Goal: Task Accomplishment & Management: Manage account settings

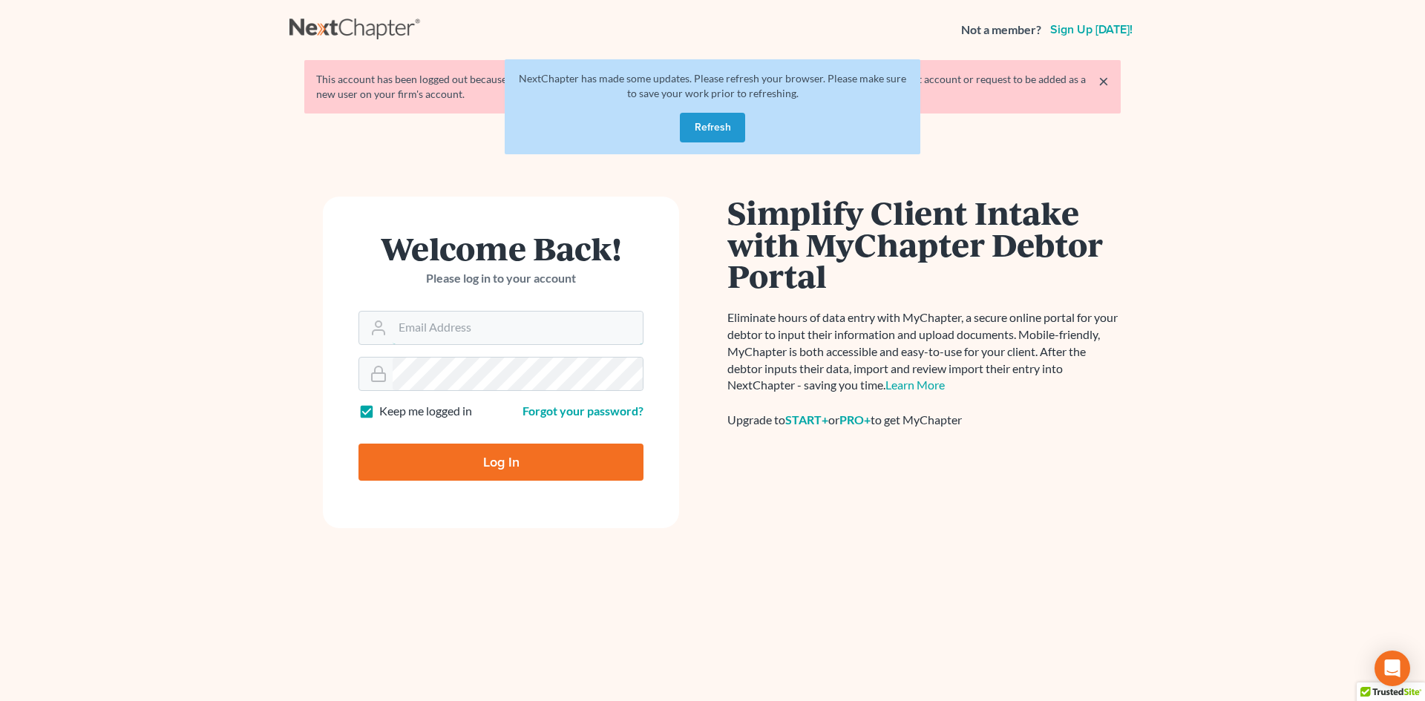
type input "[EMAIL_ADDRESS][DOMAIN_NAME]"
click at [644, 52] on button "Refresh" at bounding box center [712, 128] width 65 height 30
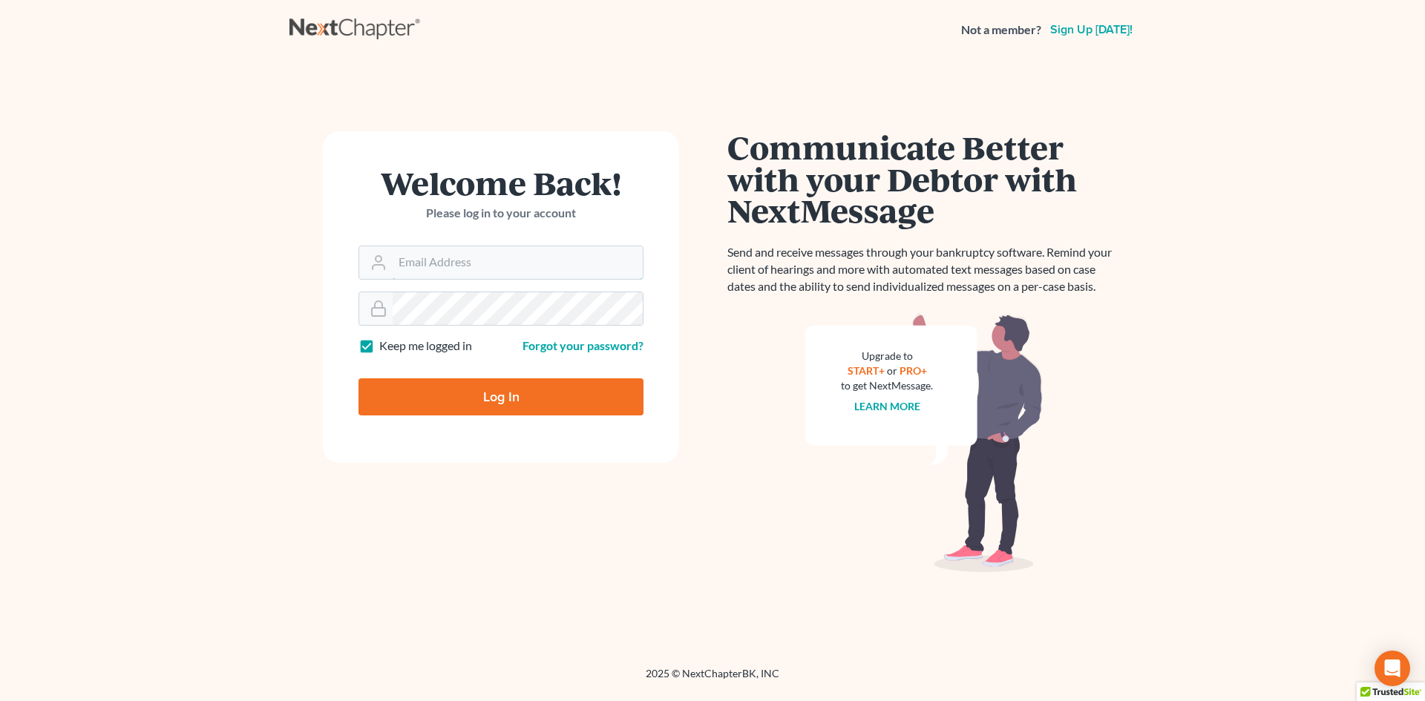
type input "[EMAIL_ADDRESS][DOMAIN_NAME]"
click at [488, 408] on input "Log In" at bounding box center [501, 397] width 285 height 37
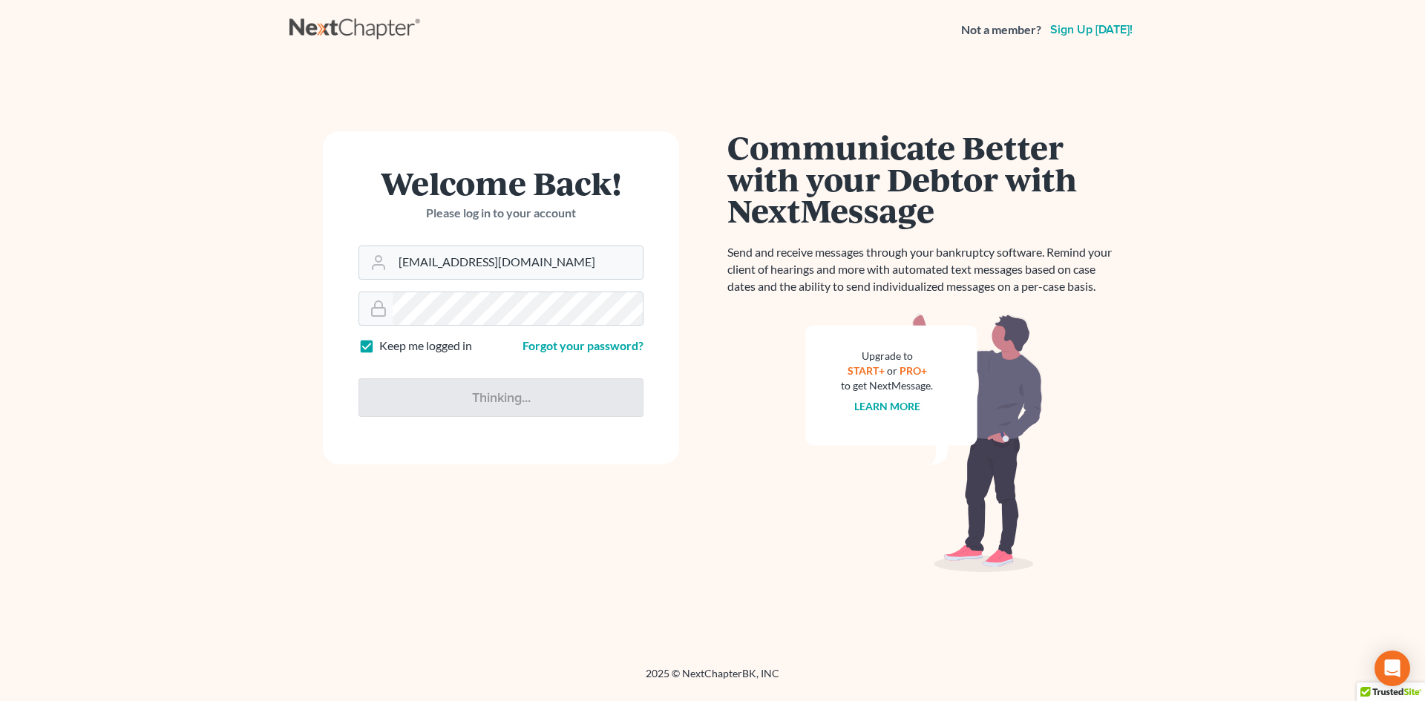
type input "Thinking..."
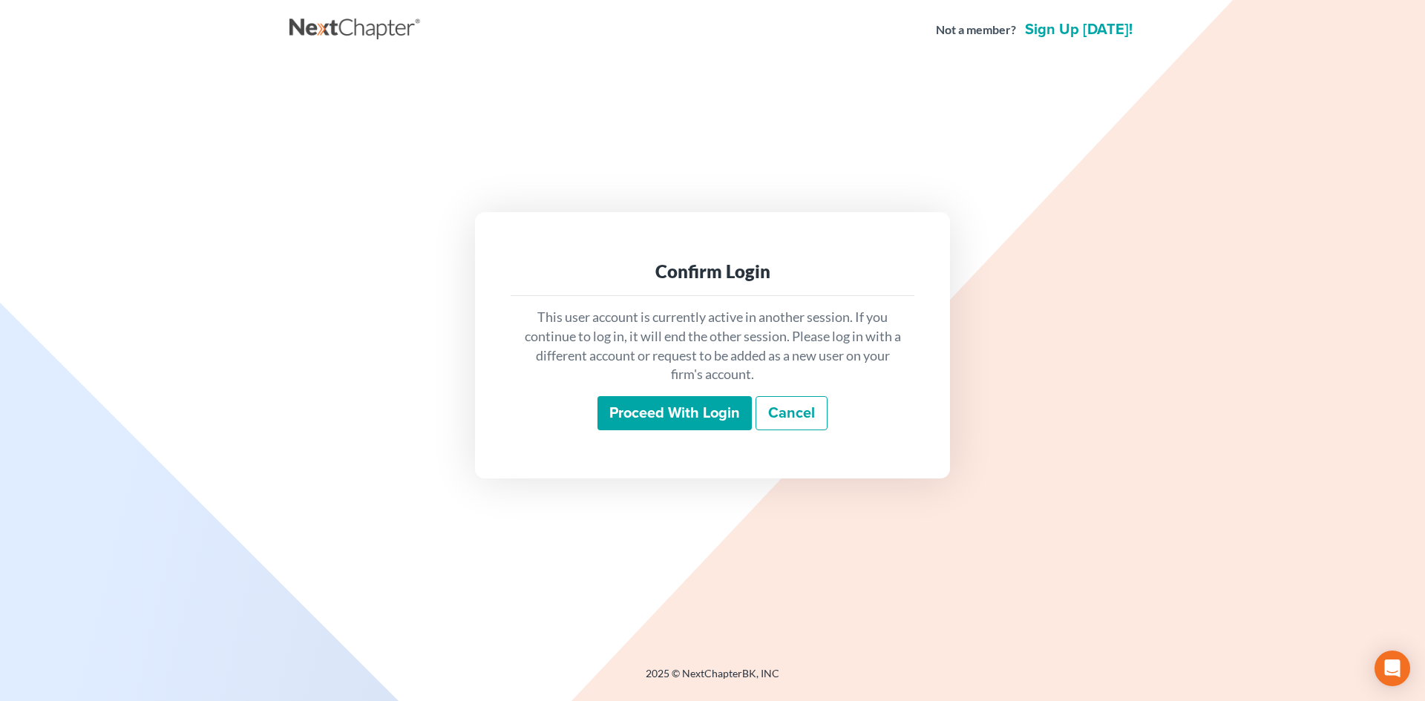
click at [722, 402] on input "Proceed with login" at bounding box center [675, 413] width 154 height 34
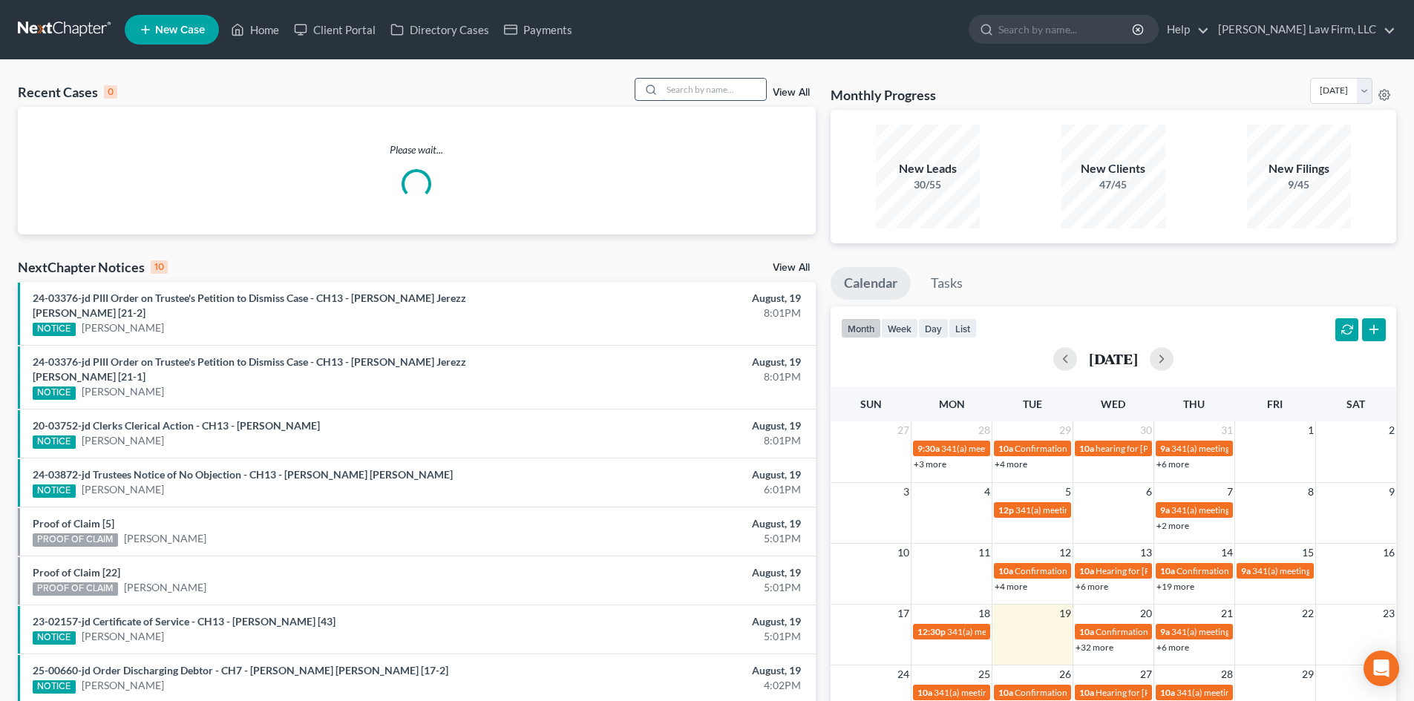
click at [711, 95] on input "search" at bounding box center [714, 90] width 104 height 22
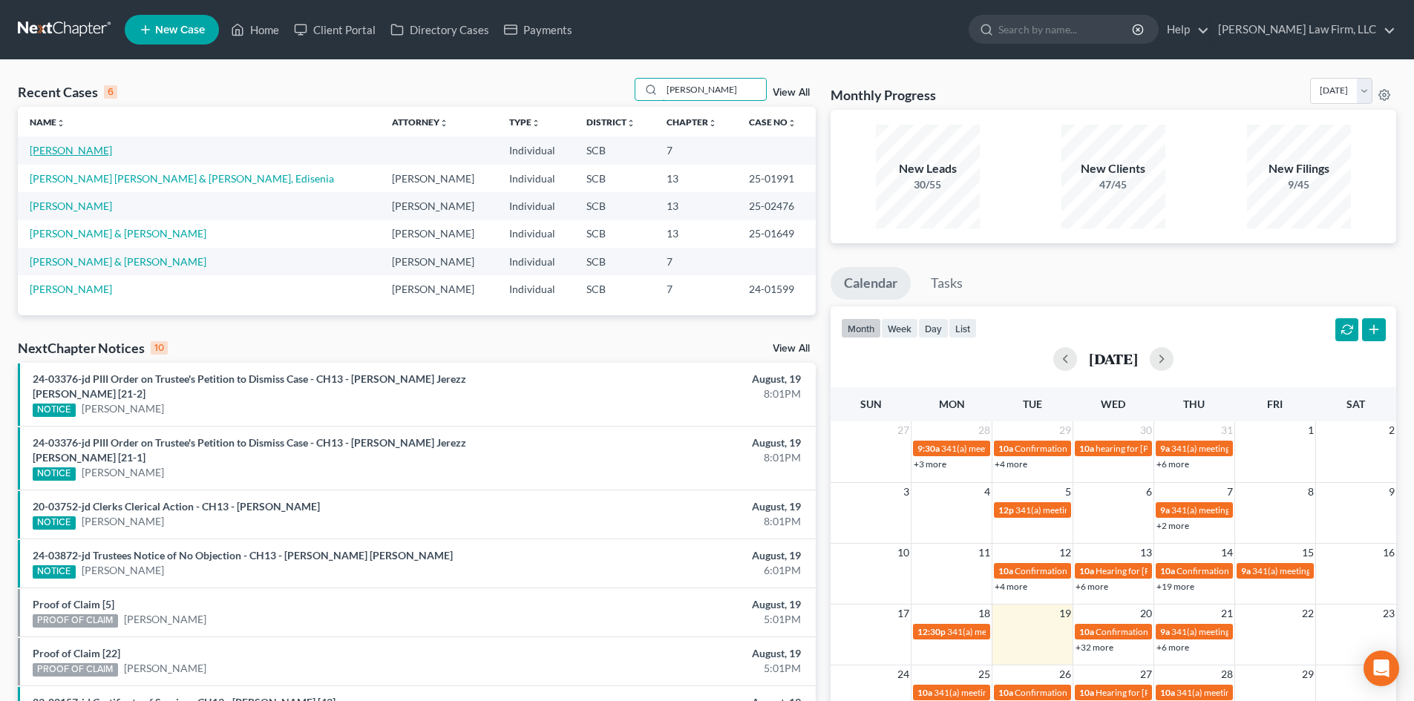
type input "martinez"
click at [61, 153] on link "Martinez, Gabrielle" at bounding box center [71, 150] width 82 height 13
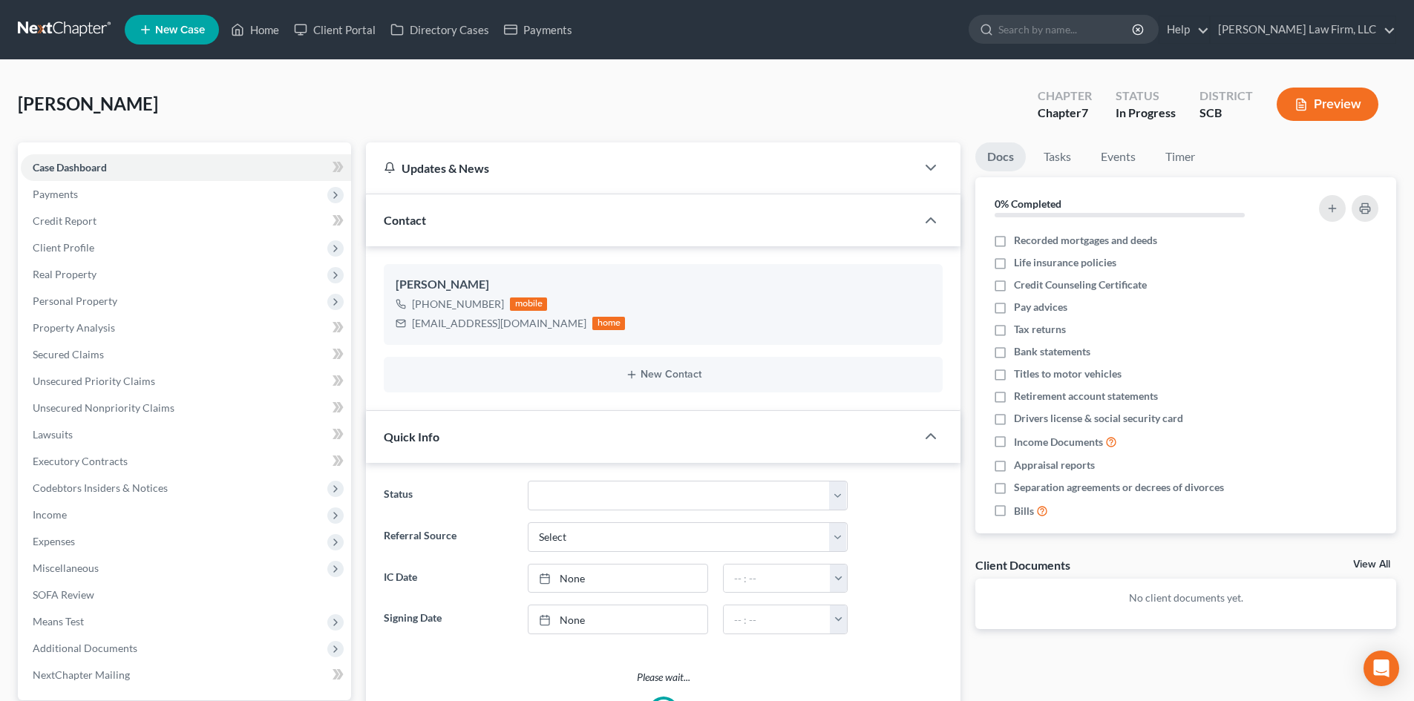
select select "1"
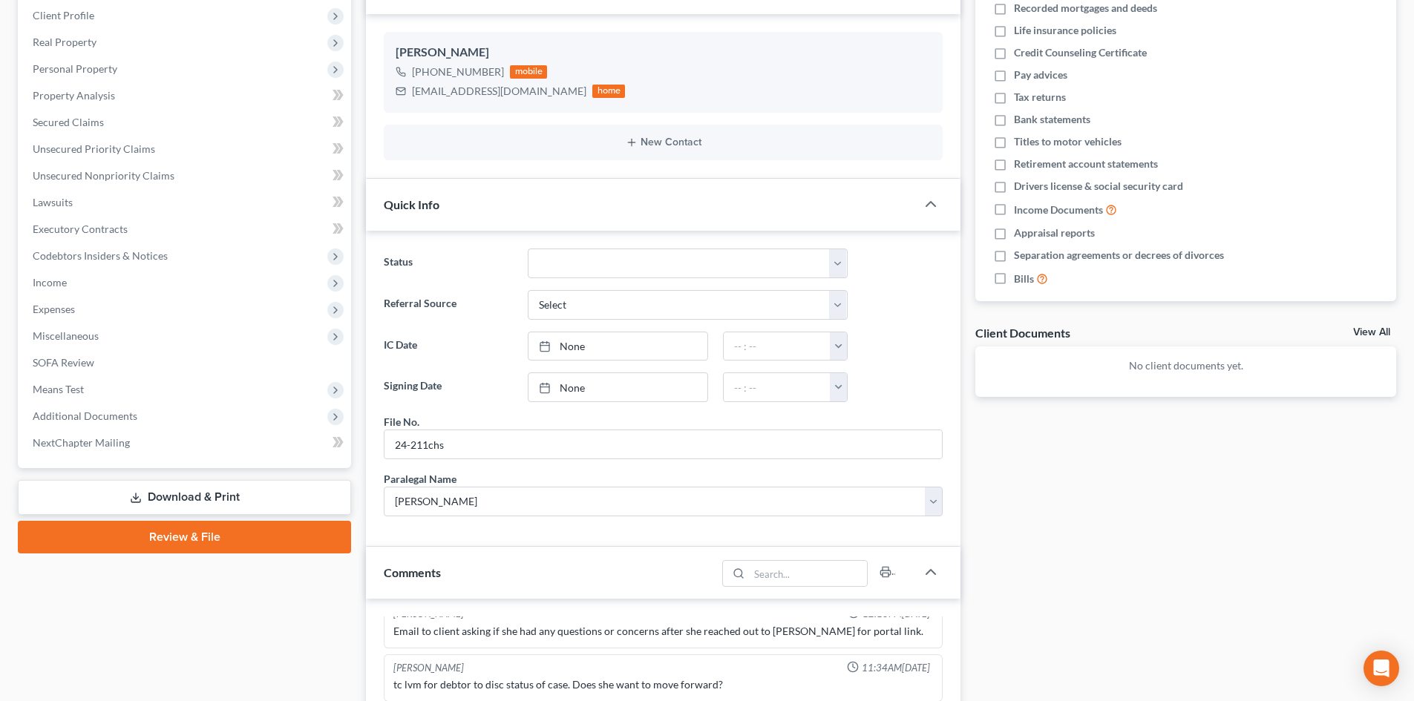
scroll to position [74, 0]
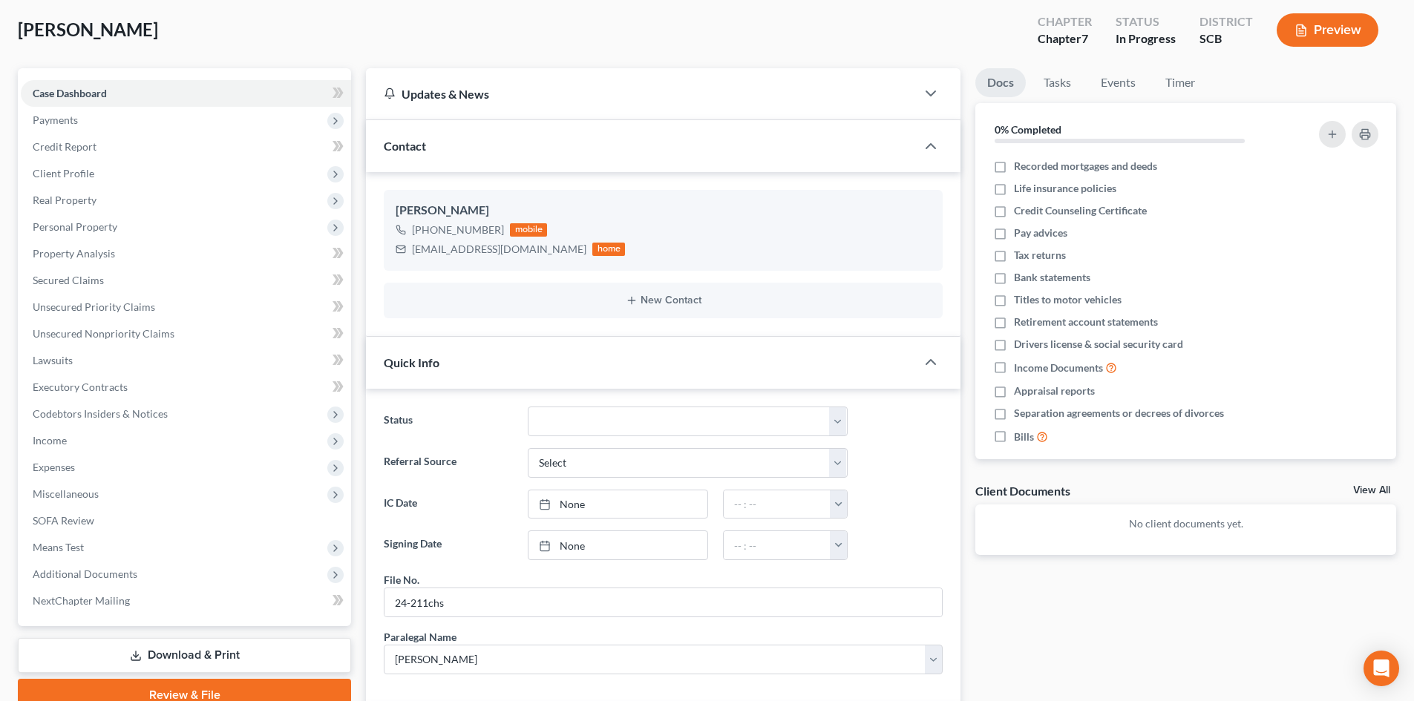
drag, startPoint x: 1380, startPoint y: 491, endPoint x: 1371, endPoint y: 482, distance: 12.6
click at [1380, 490] on link "View All" at bounding box center [1371, 490] width 37 height 10
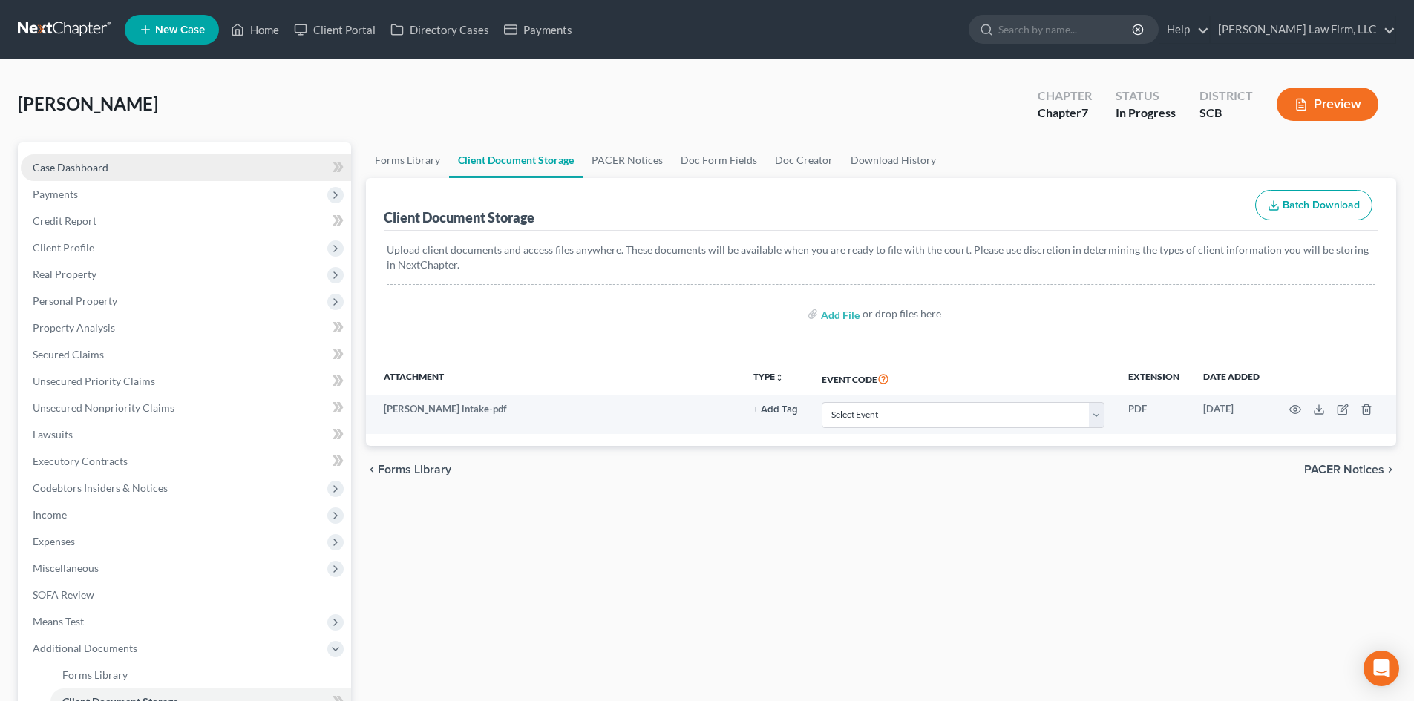
click at [62, 169] on span "Case Dashboard" at bounding box center [71, 167] width 76 height 13
select select "3"
select select "1"
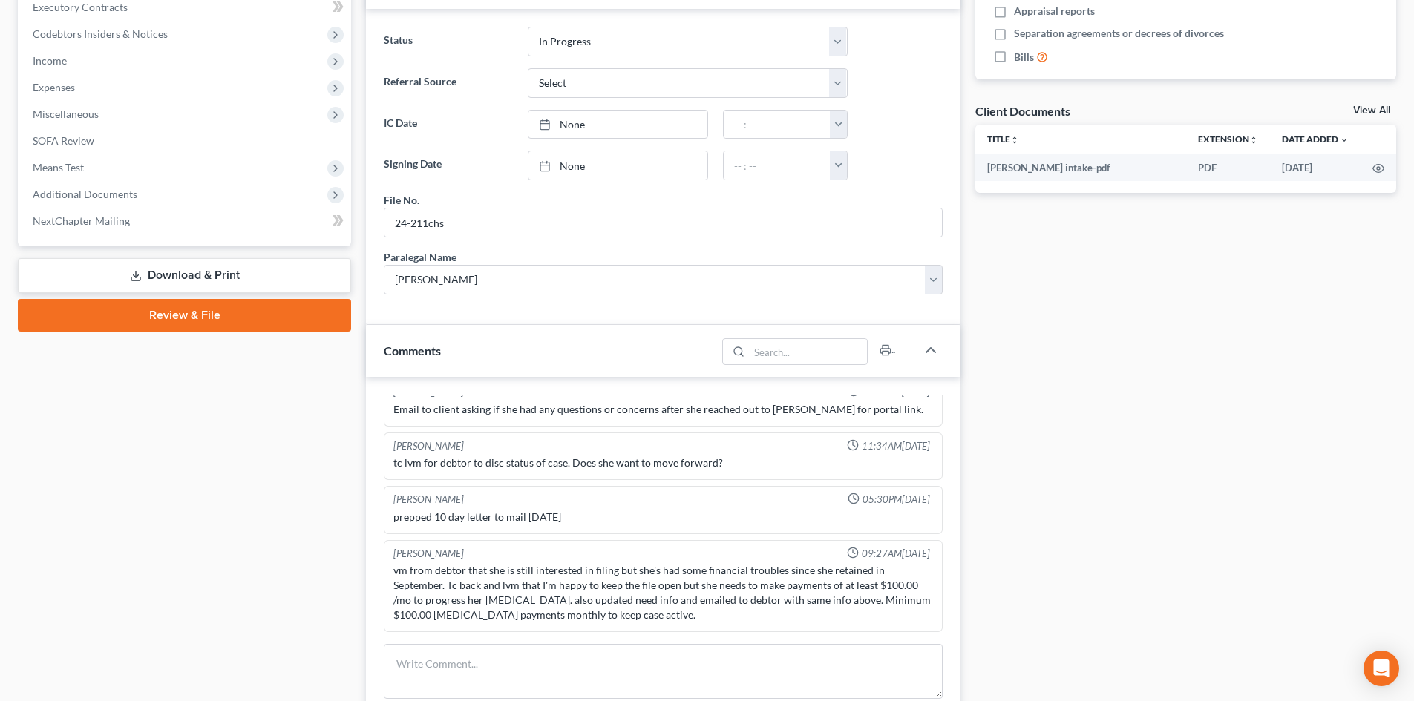
scroll to position [594, 0]
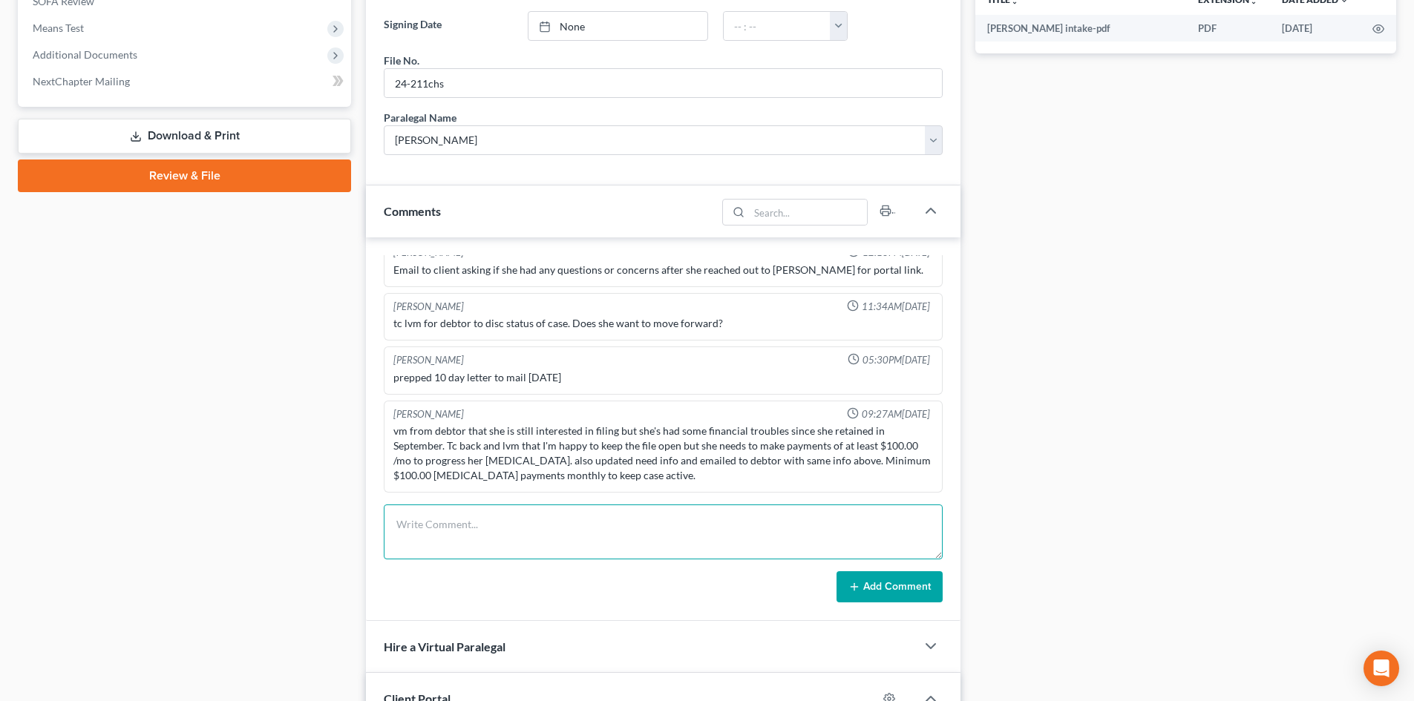
click at [432, 542] on textarea at bounding box center [663, 532] width 559 height 55
click at [910, 532] on textarea "VM from client re pending lawsuit from Wells. TC with client re timeline and ne…" at bounding box center [663, 532] width 559 height 55
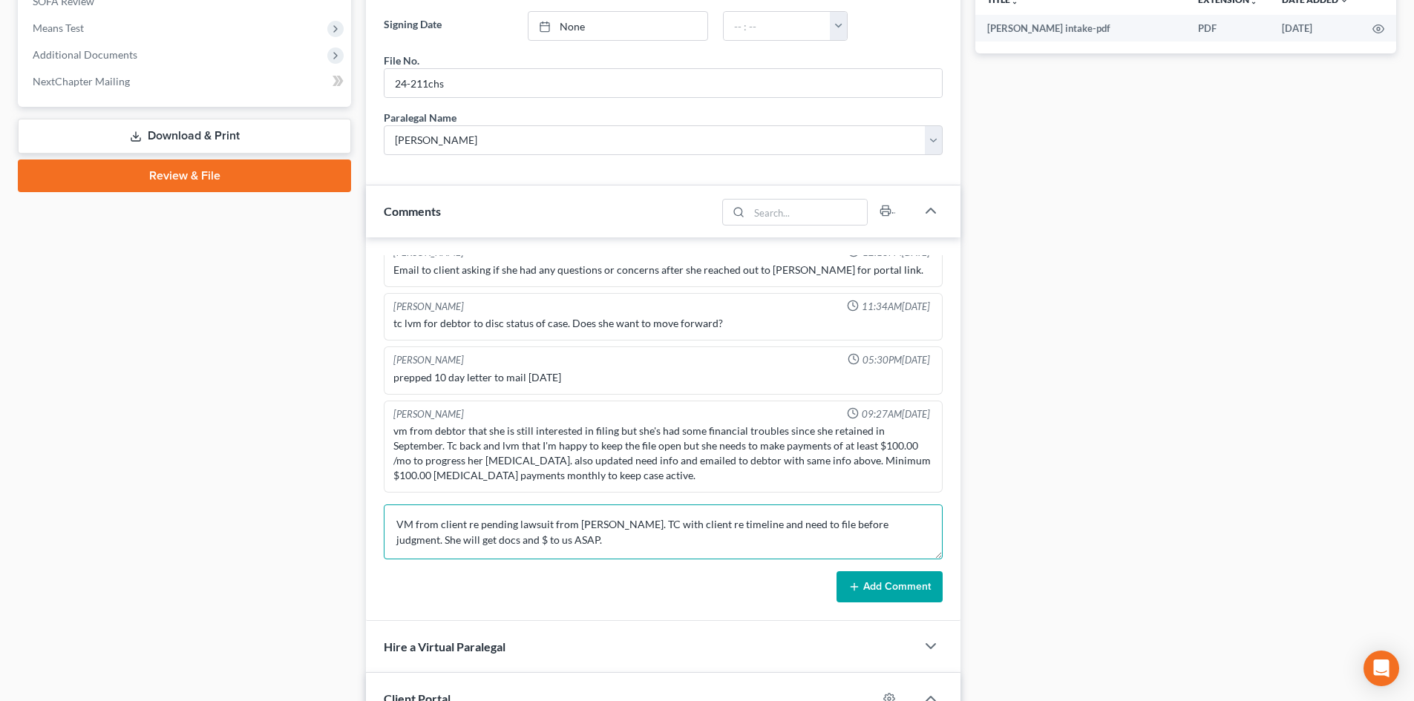
type textarea "VM from client re pending lawsuit from Wells. TC with client re timeline and ne…"
click at [840, 584] on button "Add Comment" at bounding box center [890, 587] width 106 height 31
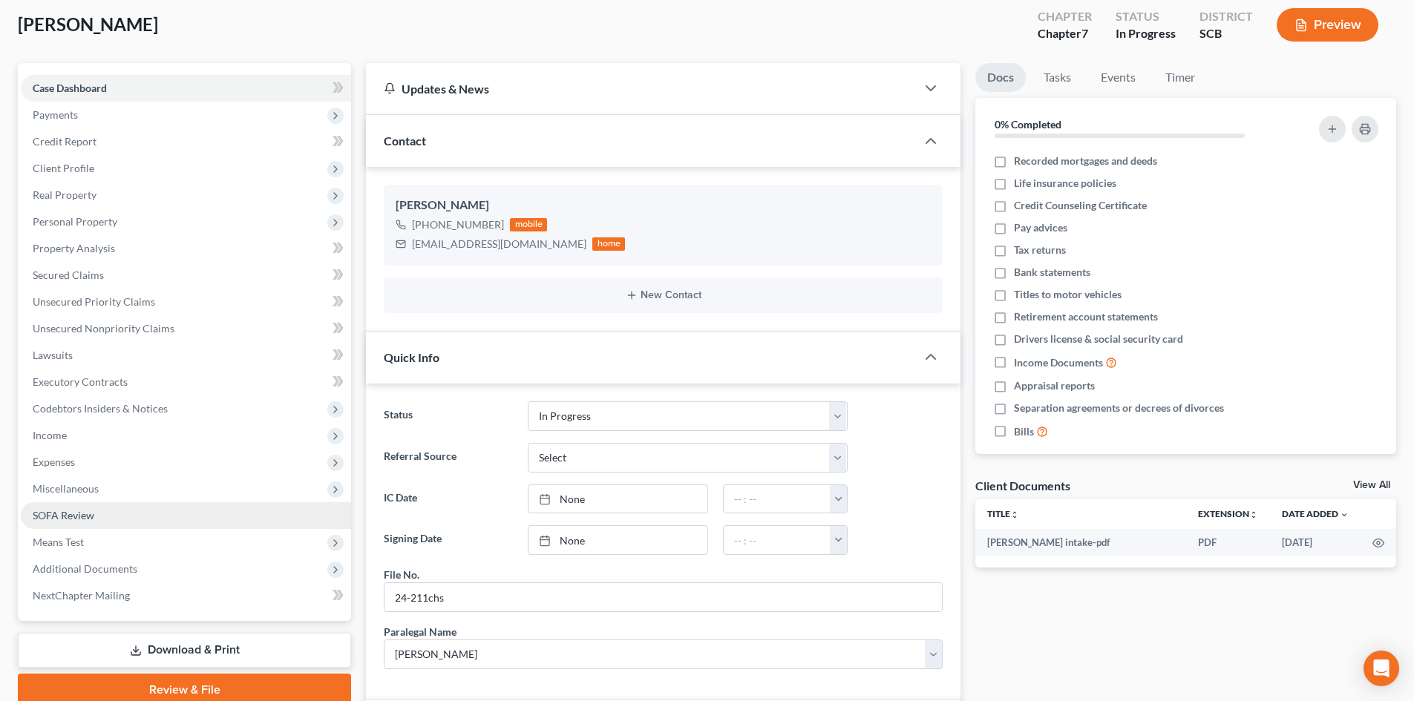
scroll to position [0, 0]
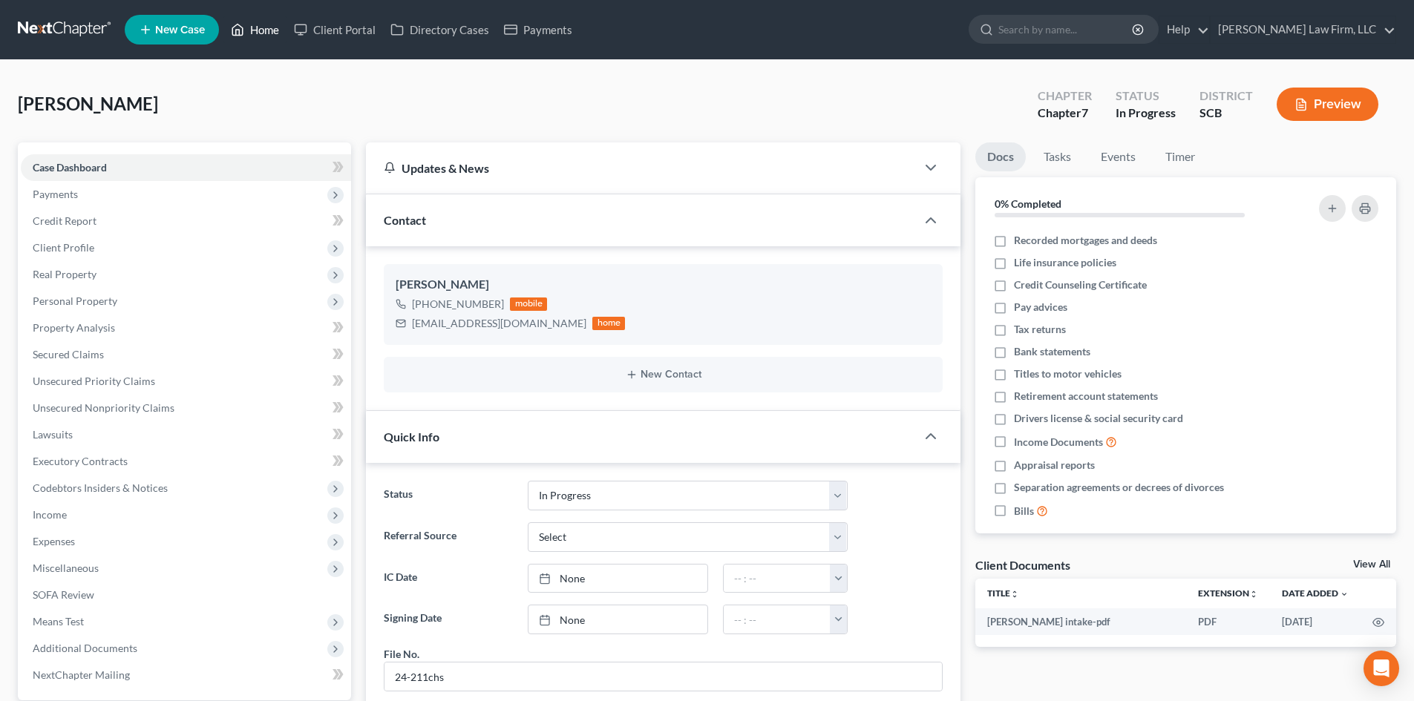
click at [262, 24] on link "Home" at bounding box center [254, 29] width 63 height 27
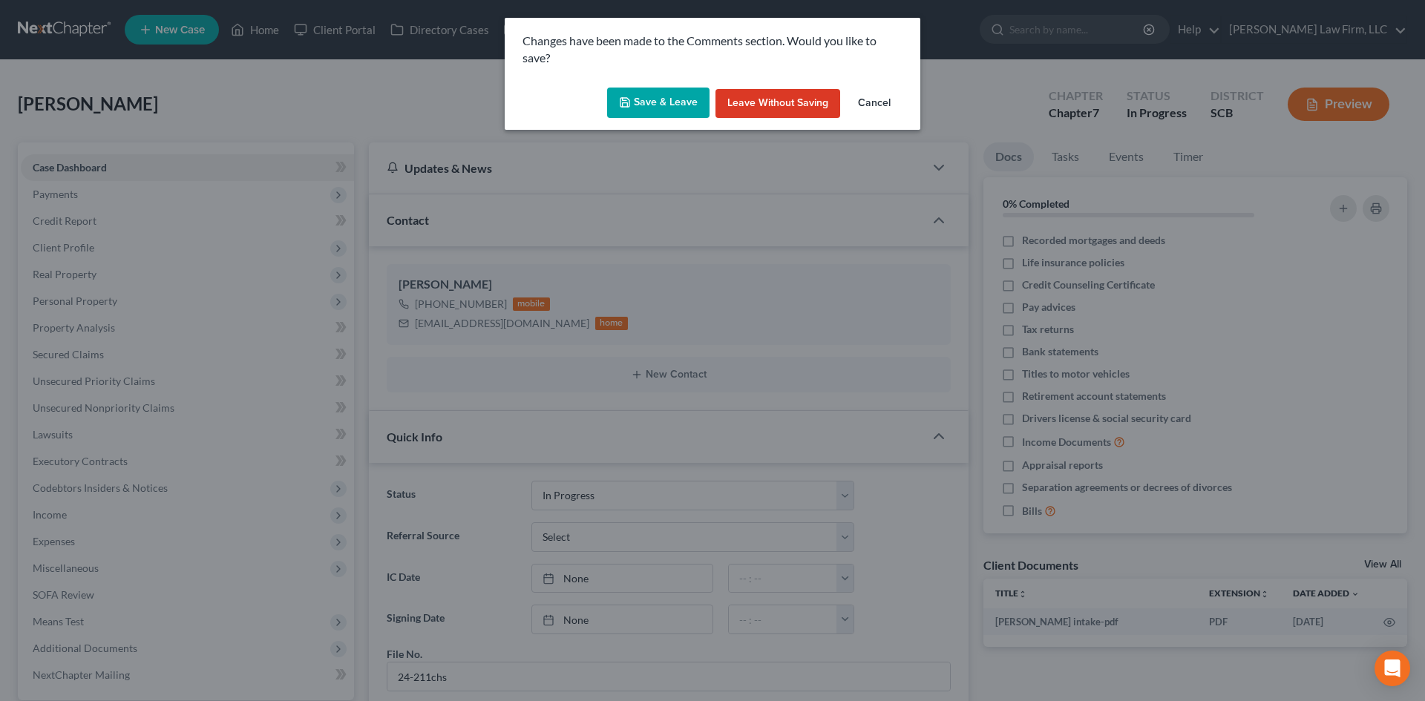
click at [670, 112] on button "Save & Leave" at bounding box center [658, 103] width 102 height 31
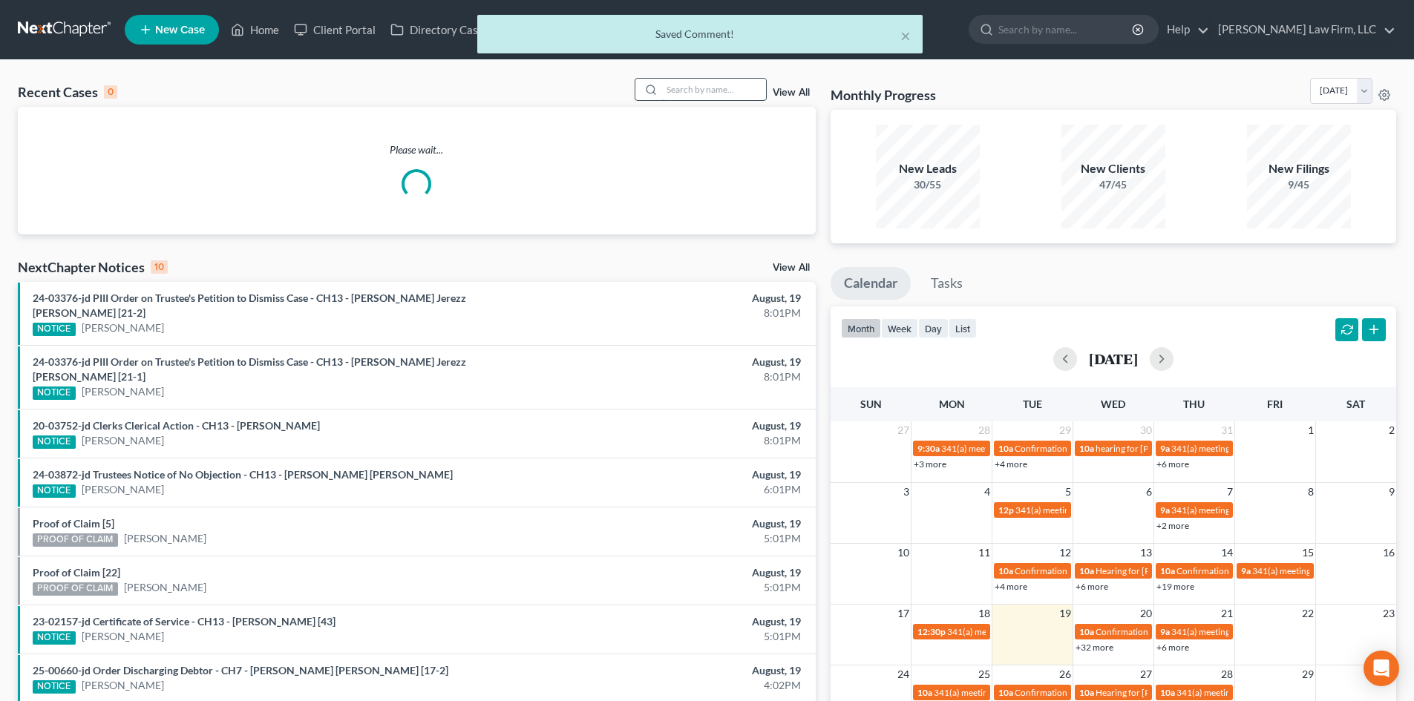
click at [720, 97] on input "search" at bounding box center [714, 90] width 104 height 22
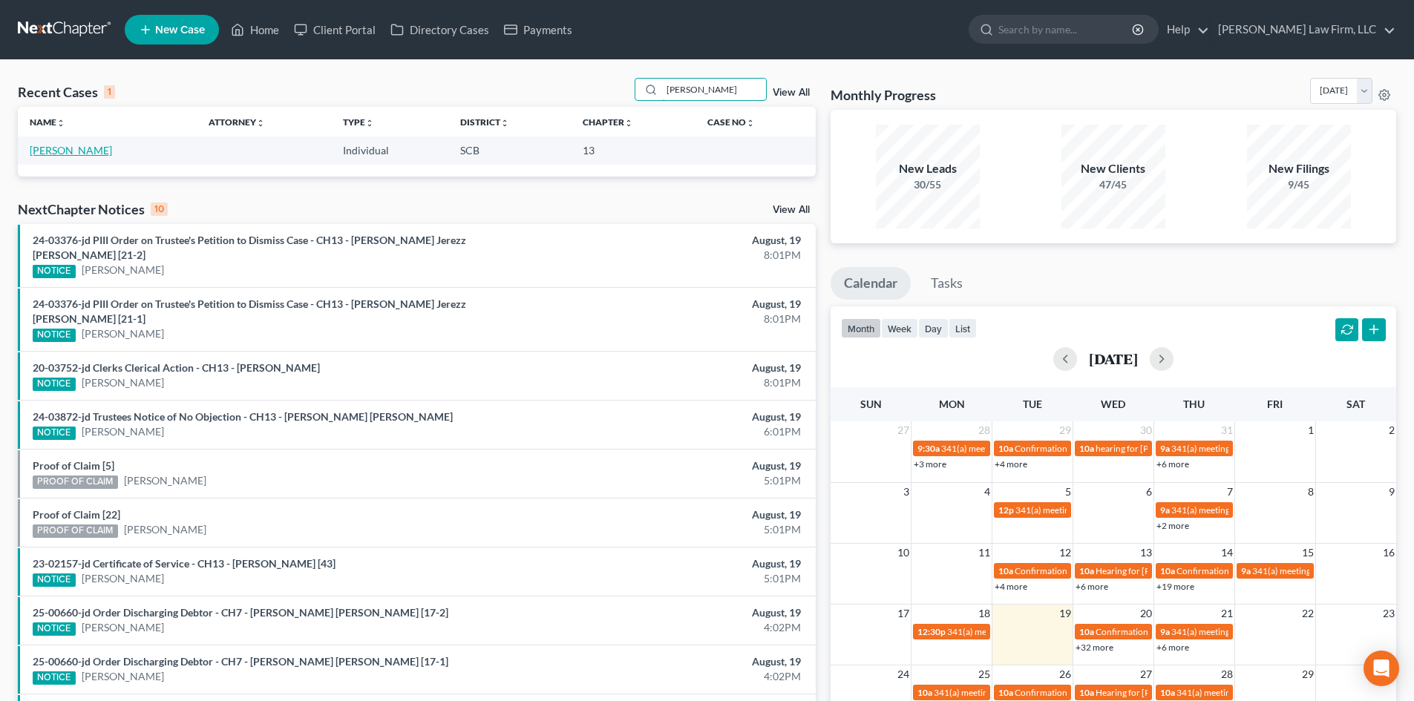
type input "pridgen"
click at [70, 153] on link "Pridgen, Phillip" at bounding box center [71, 150] width 82 height 13
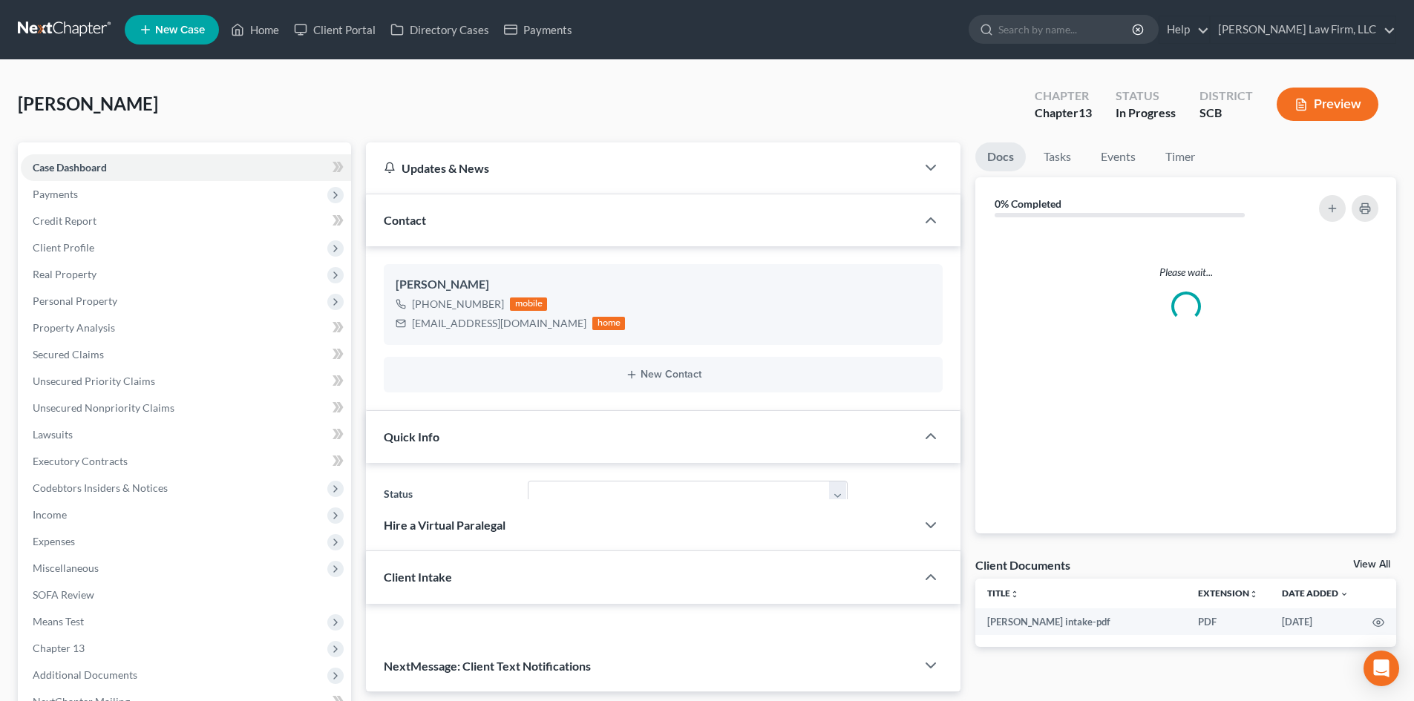
select select "1"
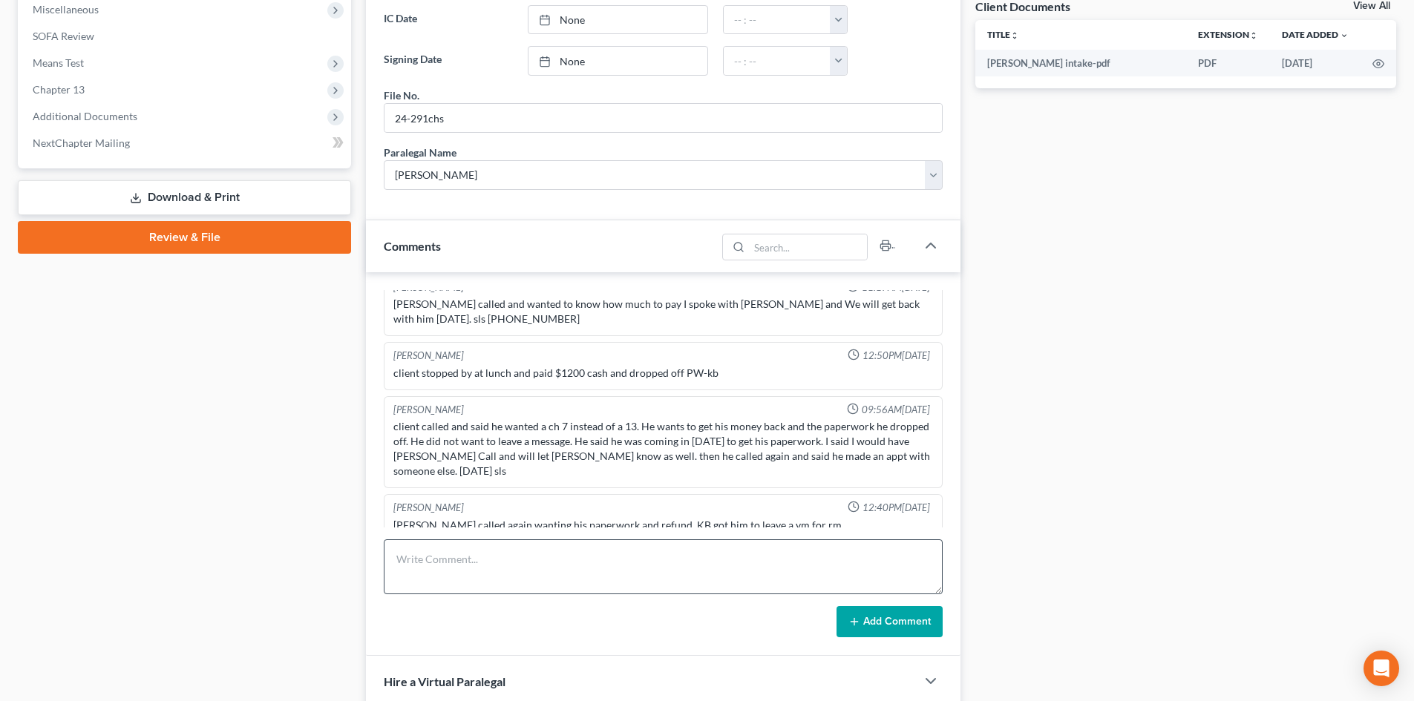
scroll to position [594, 0]
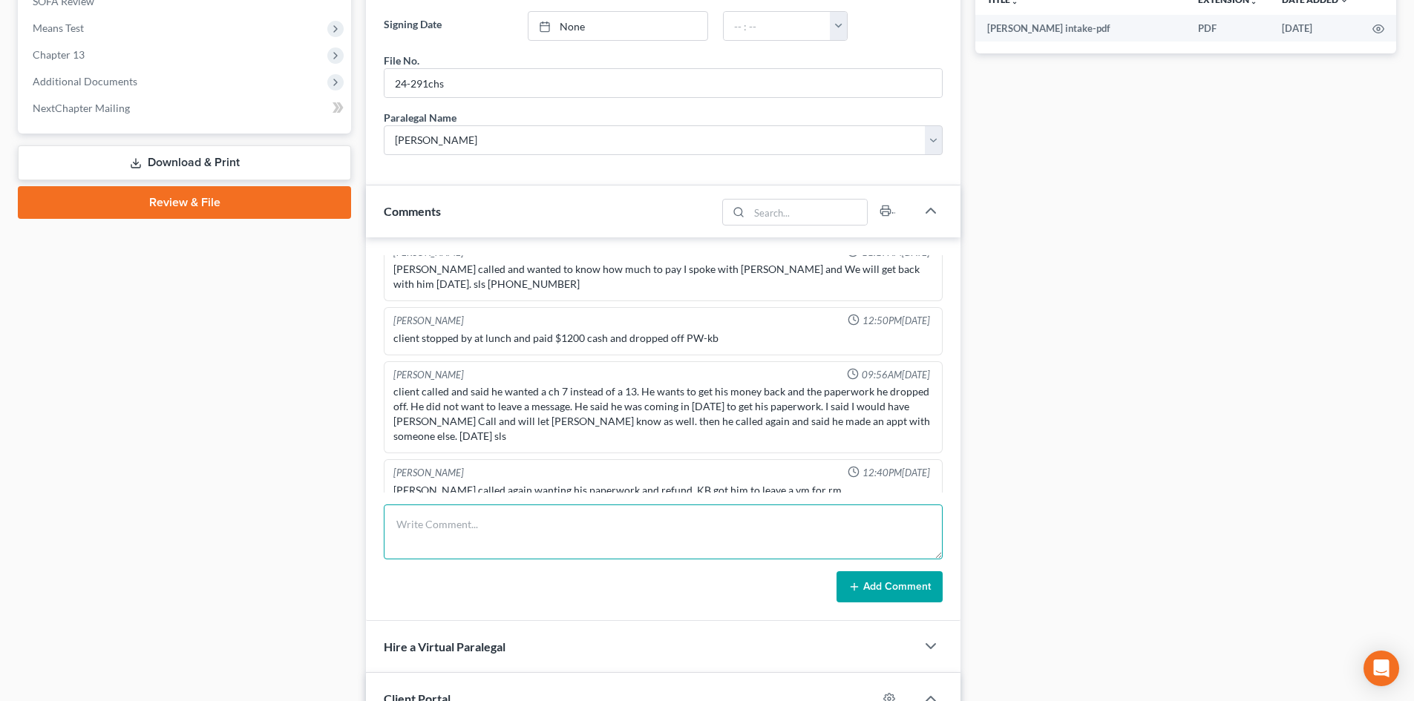
click at [465, 523] on textarea at bounding box center [663, 532] width 559 height 55
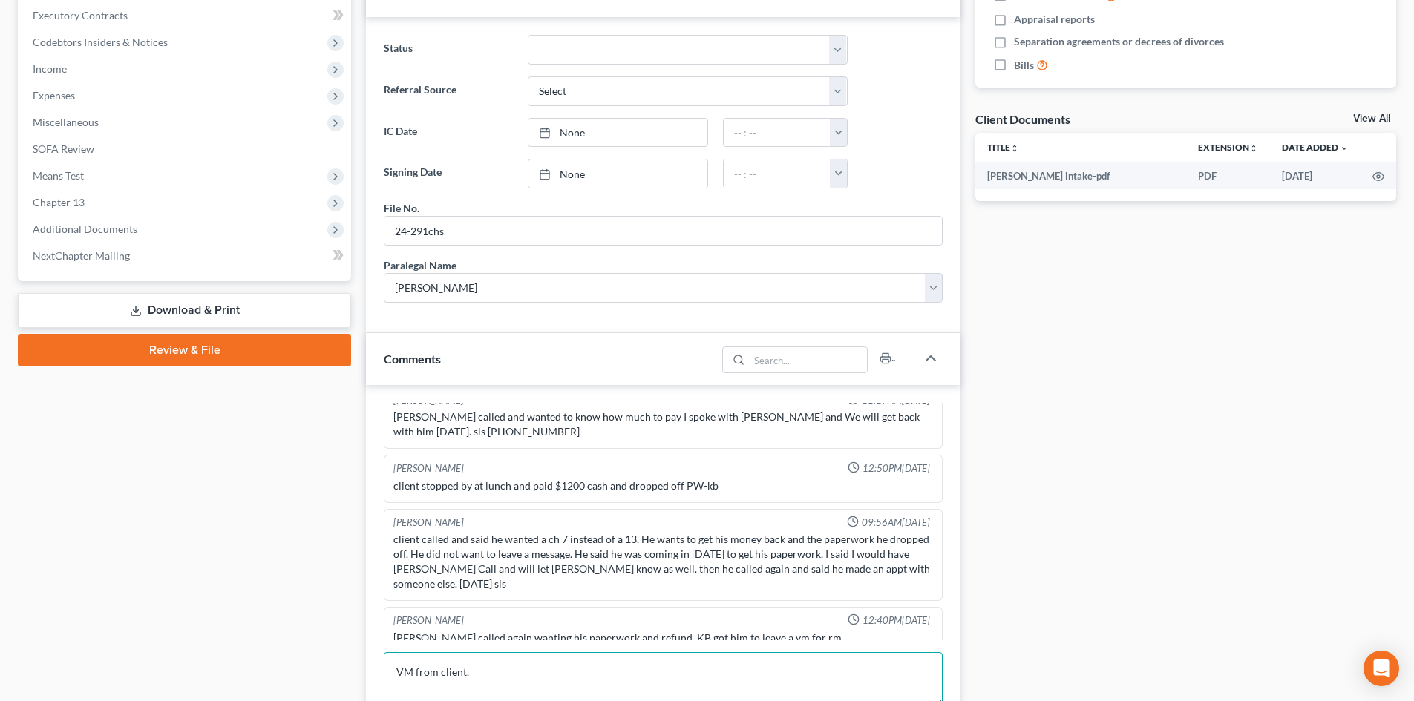
scroll to position [445, 0]
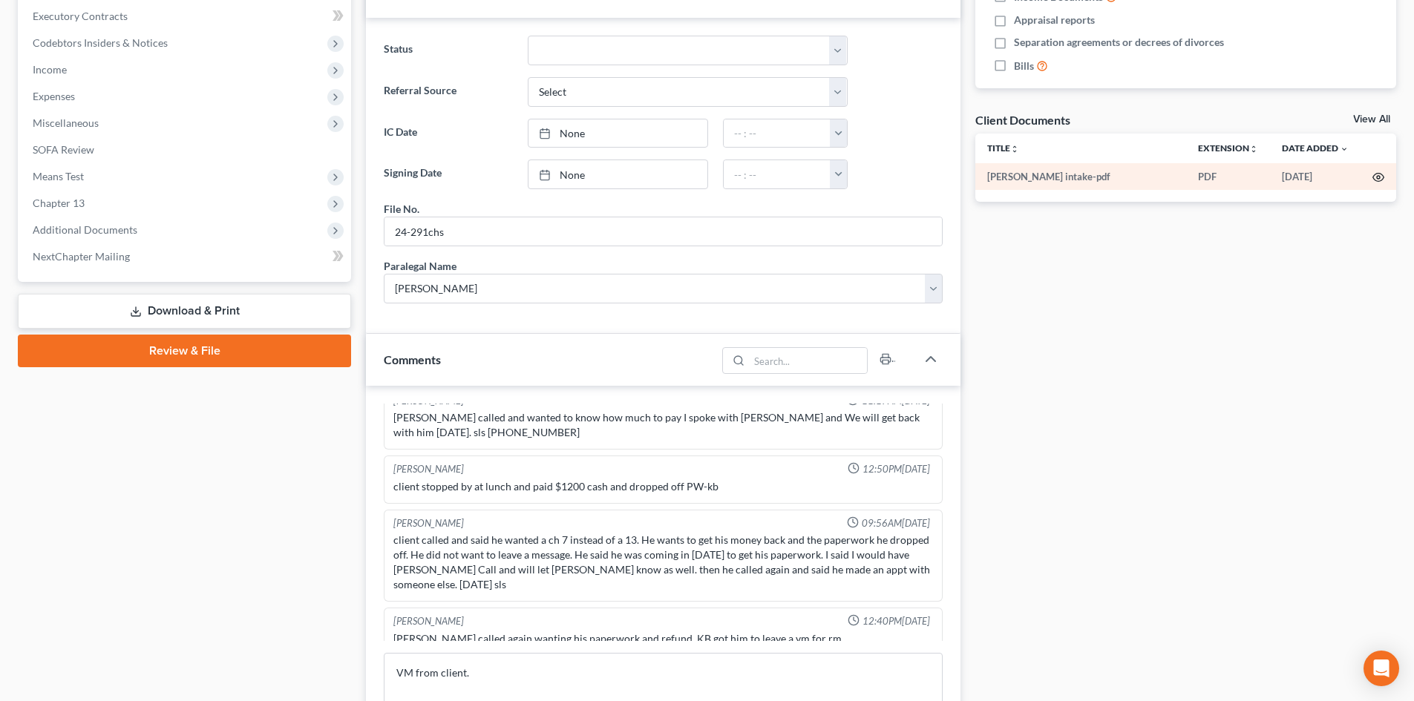
click at [1376, 177] on icon "button" at bounding box center [1379, 177] width 12 height 12
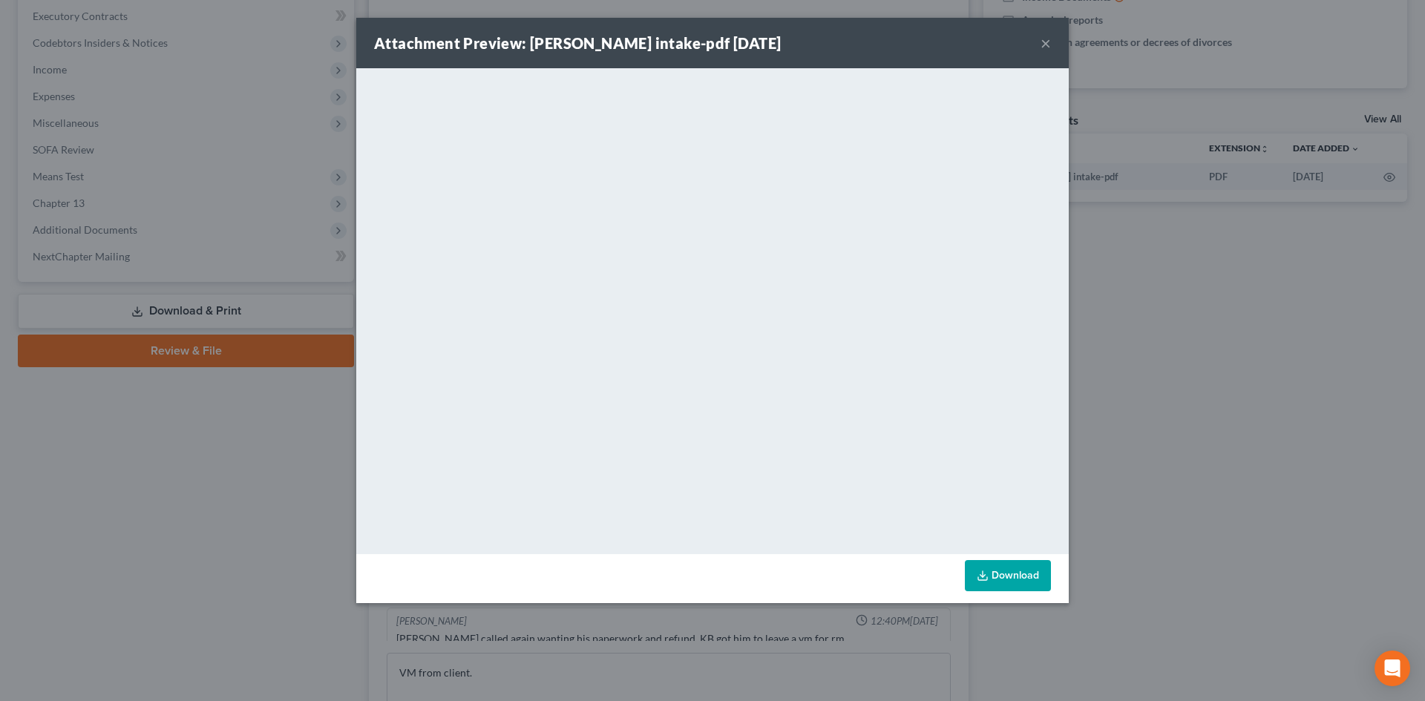
click at [1048, 36] on button "×" at bounding box center [1046, 43] width 10 height 18
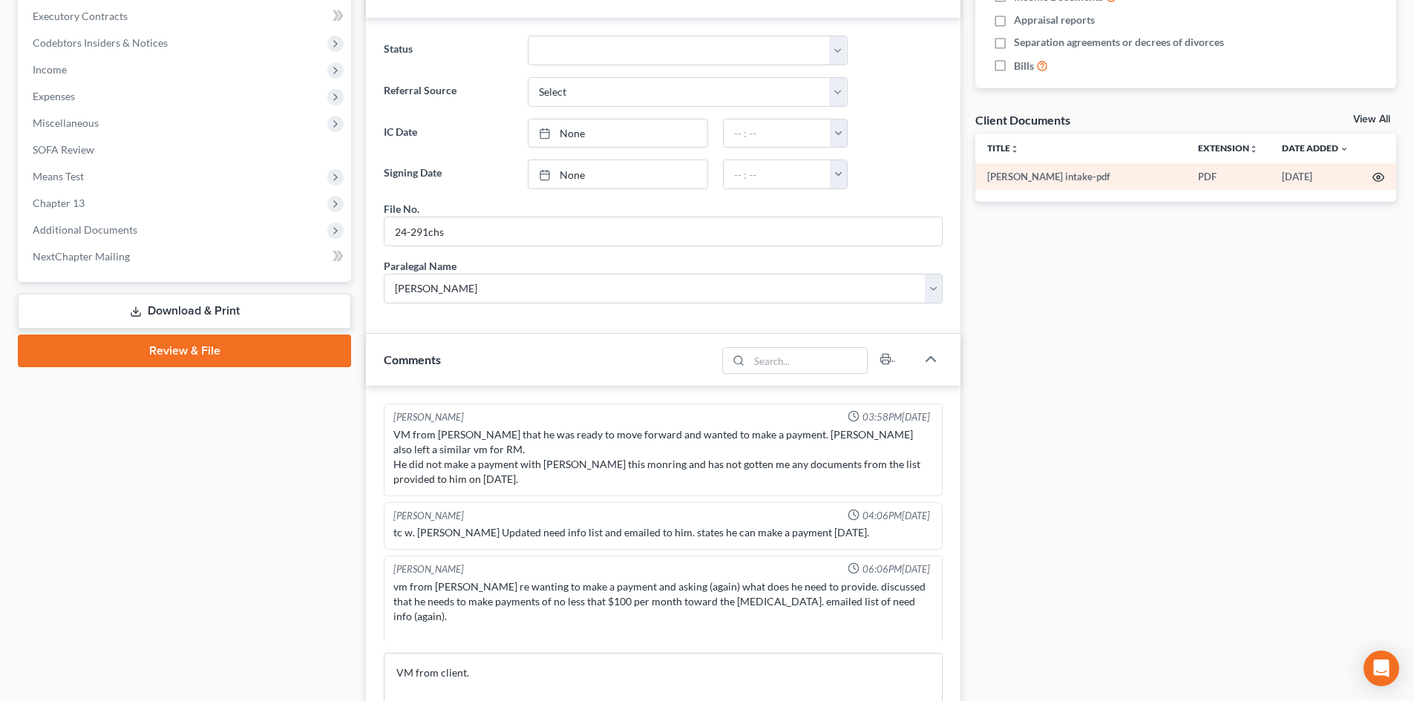
click at [1382, 174] on icon "button" at bounding box center [1379, 177] width 12 height 12
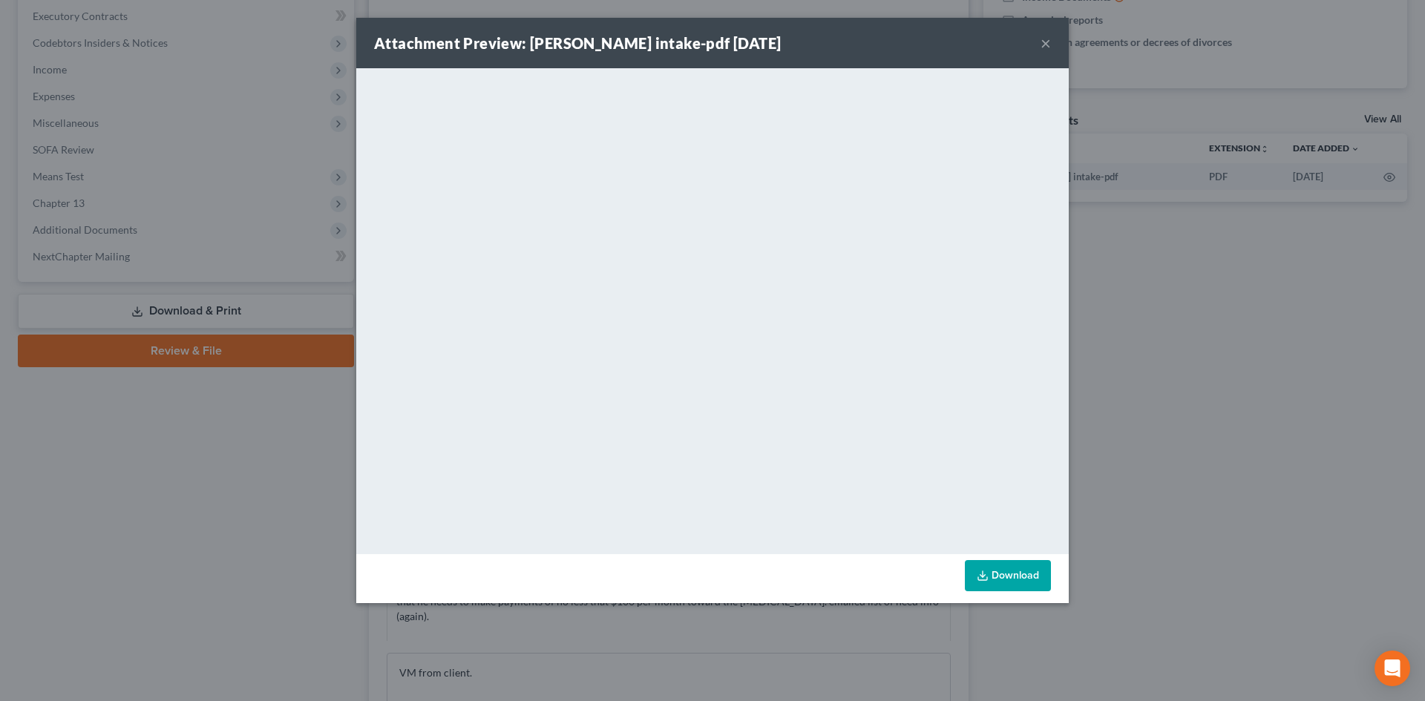
click at [1049, 47] on button "×" at bounding box center [1046, 43] width 10 height 18
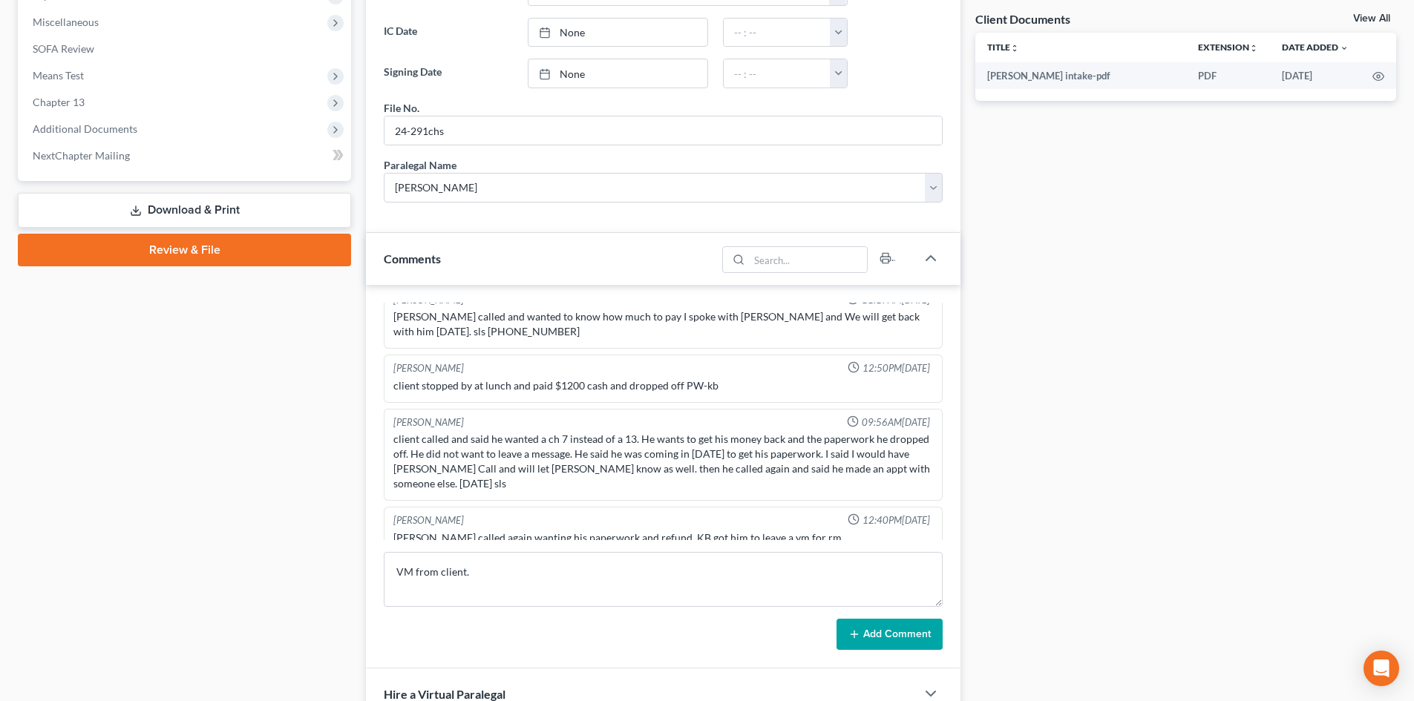
scroll to position [594, 0]
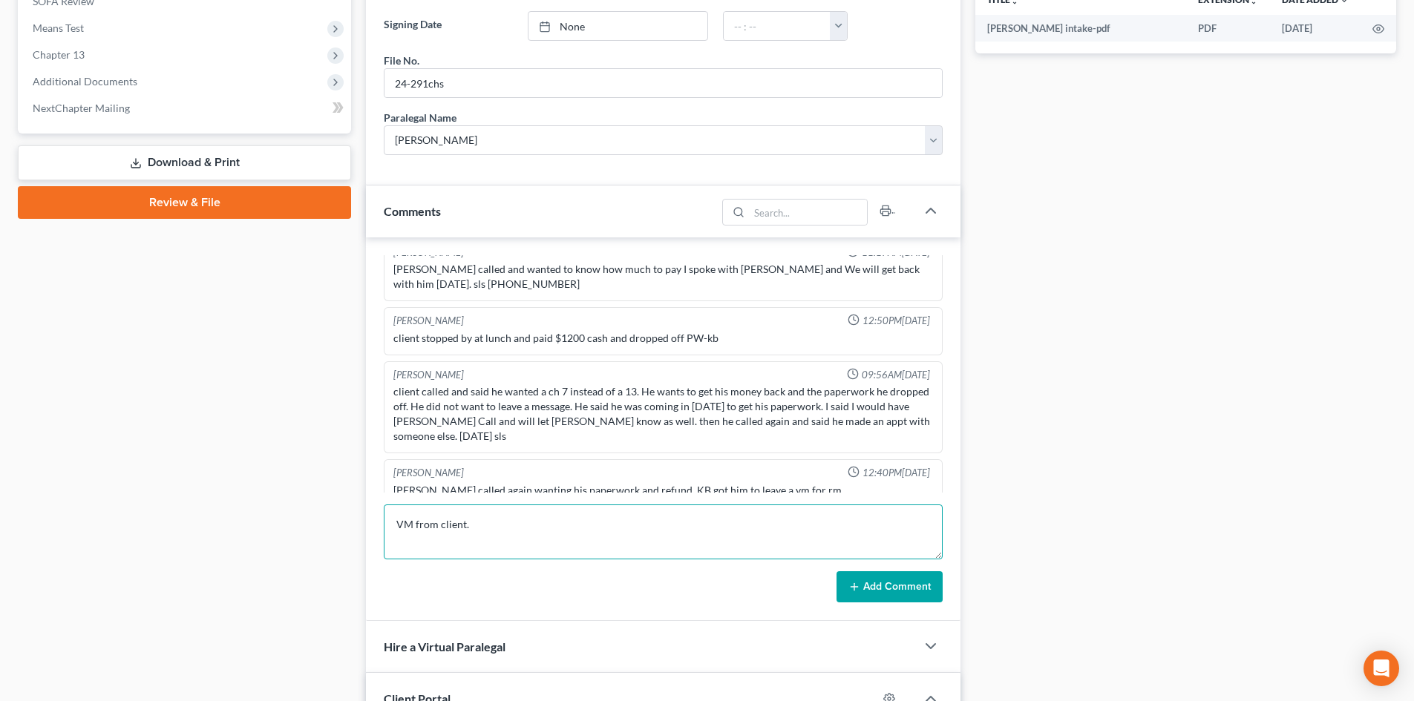
click at [509, 520] on textarea "VM from client." at bounding box center [663, 532] width 559 height 55
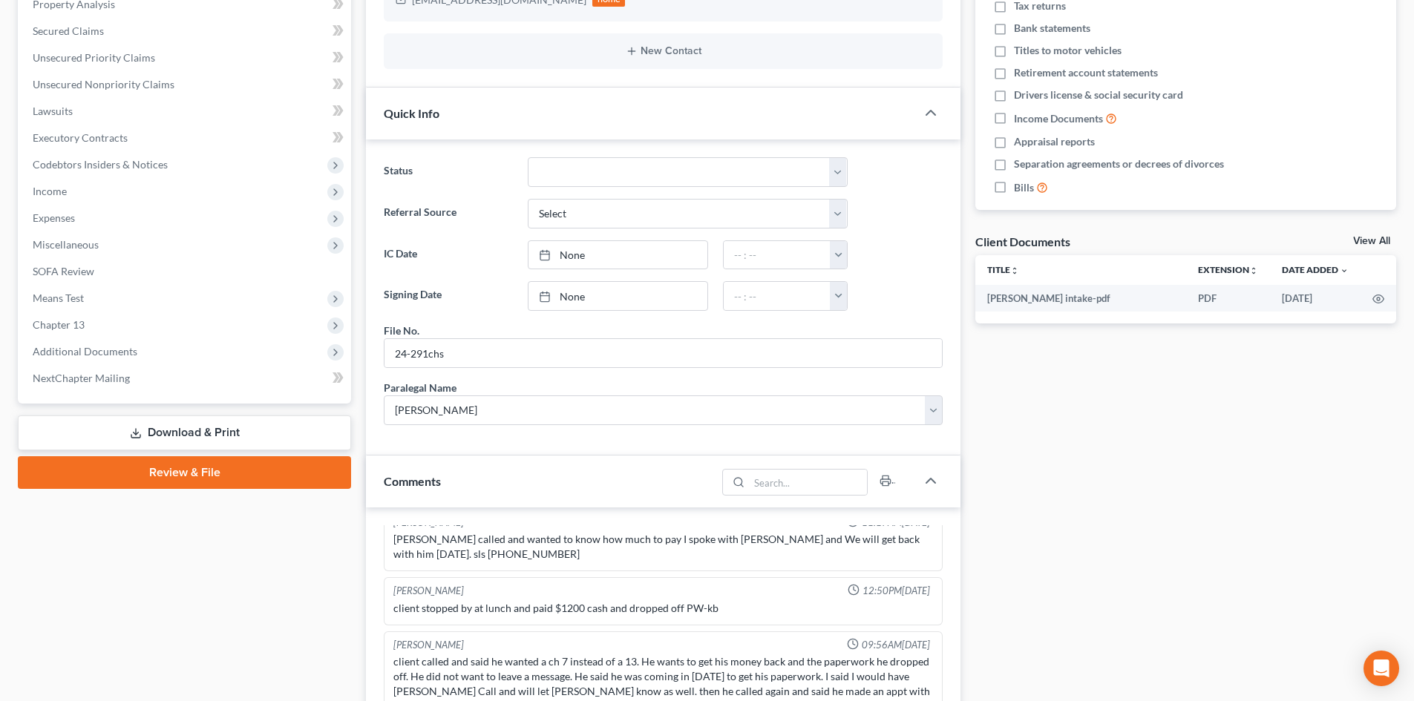
scroll to position [297, 0]
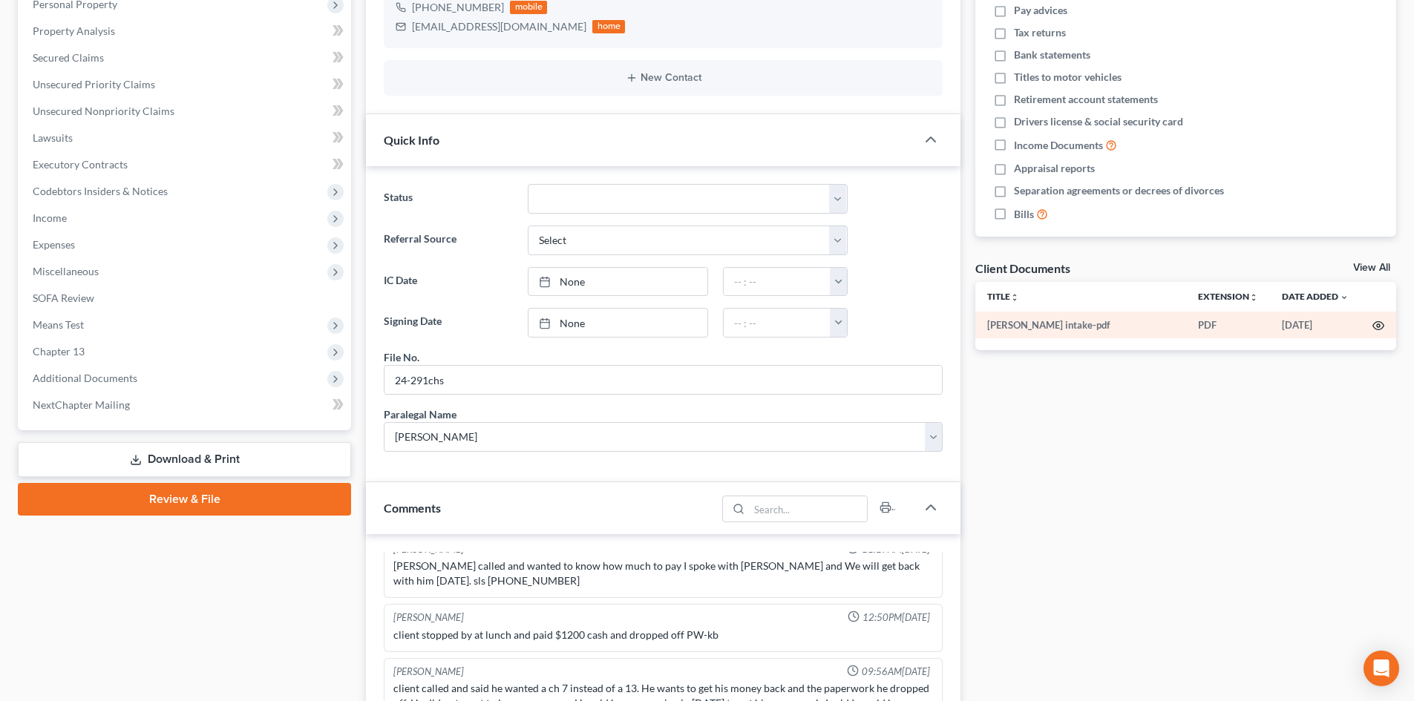
click at [1381, 324] on icon "button" at bounding box center [1379, 326] width 12 height 12
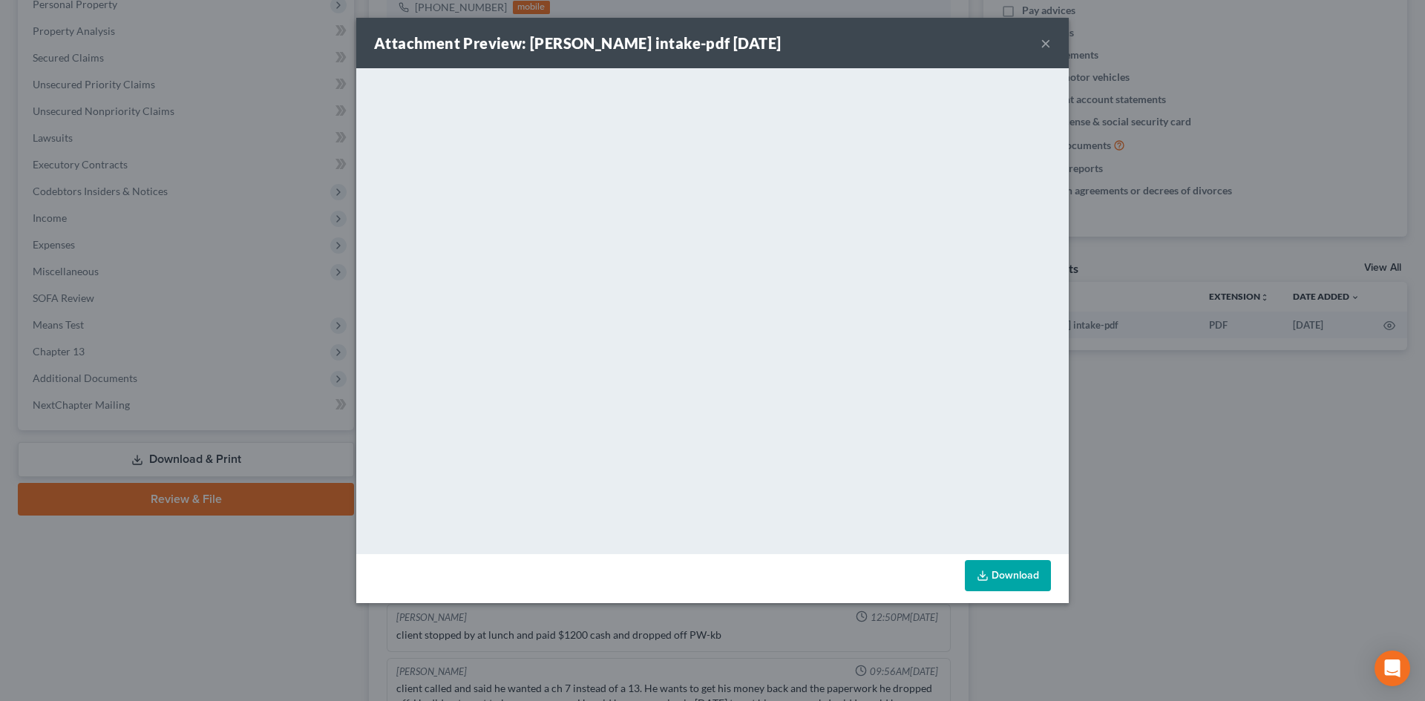
click at [1046, 43] on button "×" at bounding box center [1046, 43] width 10 height 18
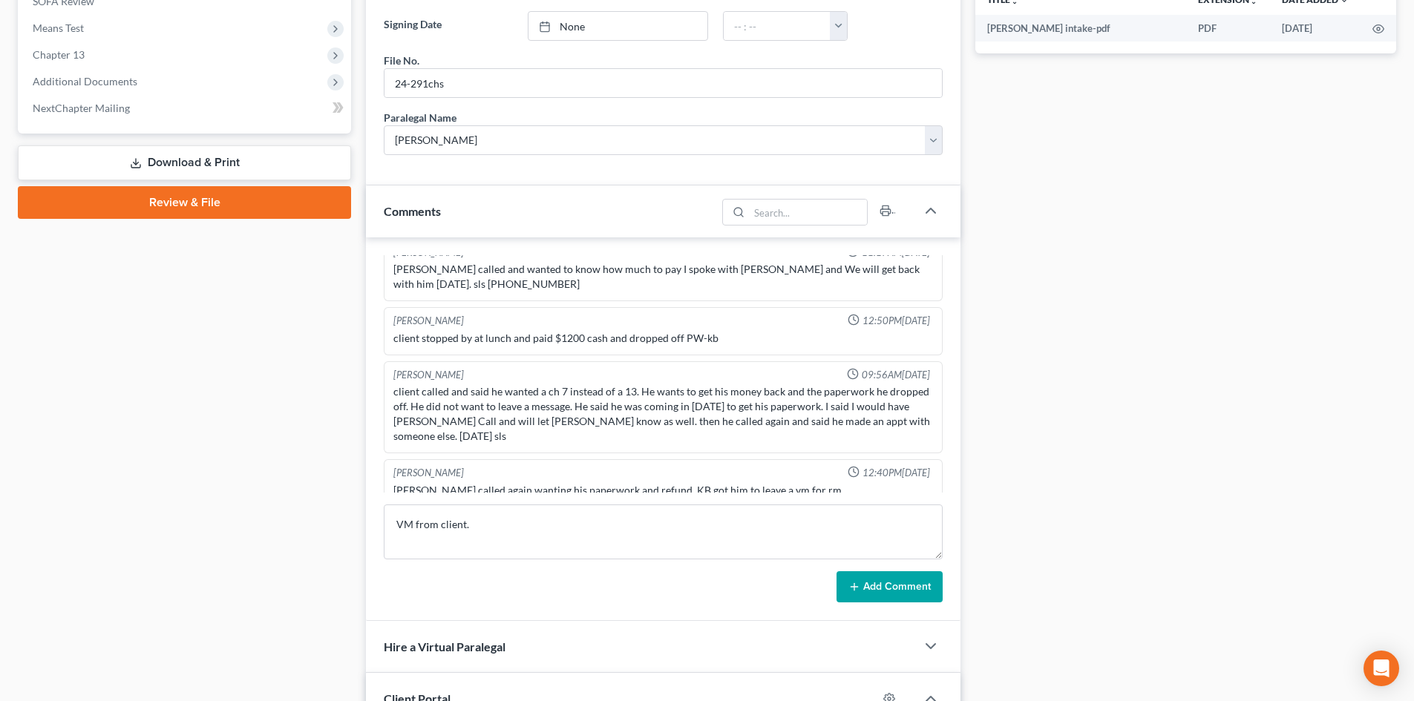
scroll to position [833, 0]
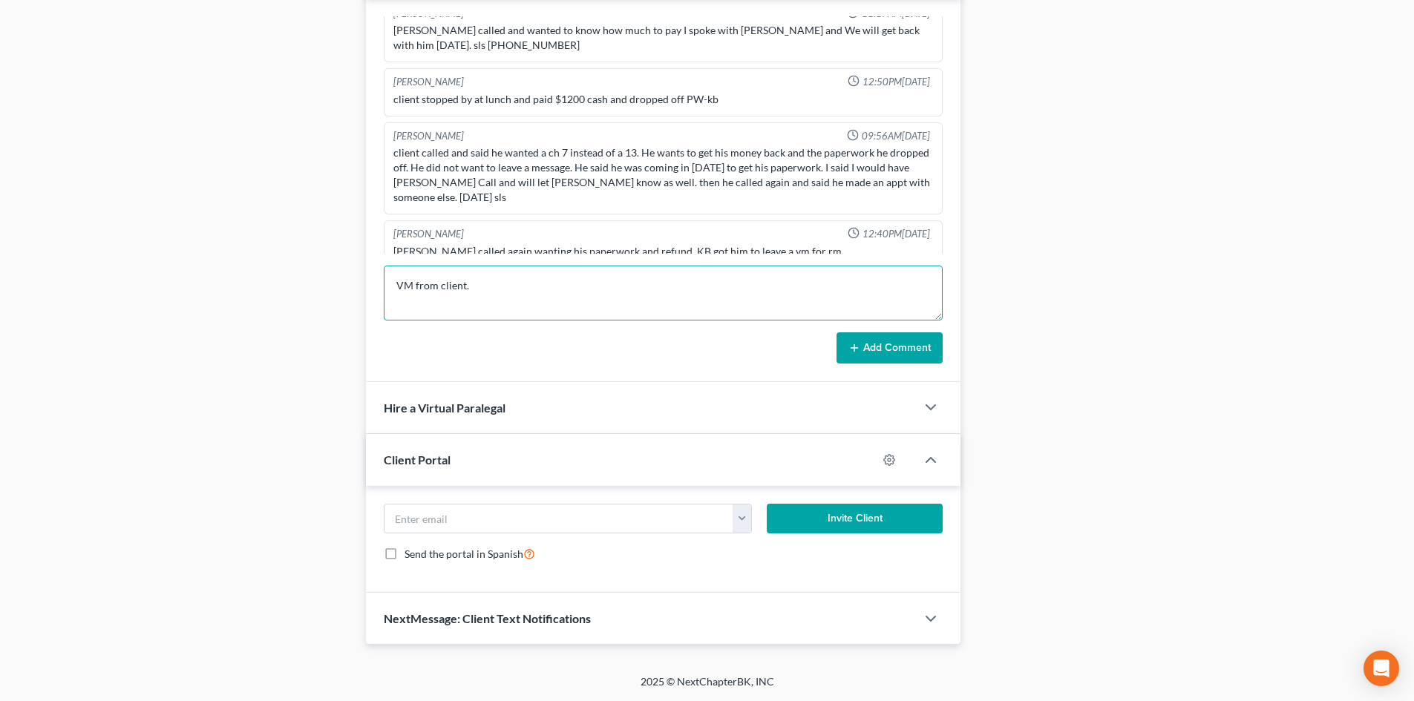
click at [504, 281] on textarea "VM from client." at bounding box center [663, 293] width 559 height 55
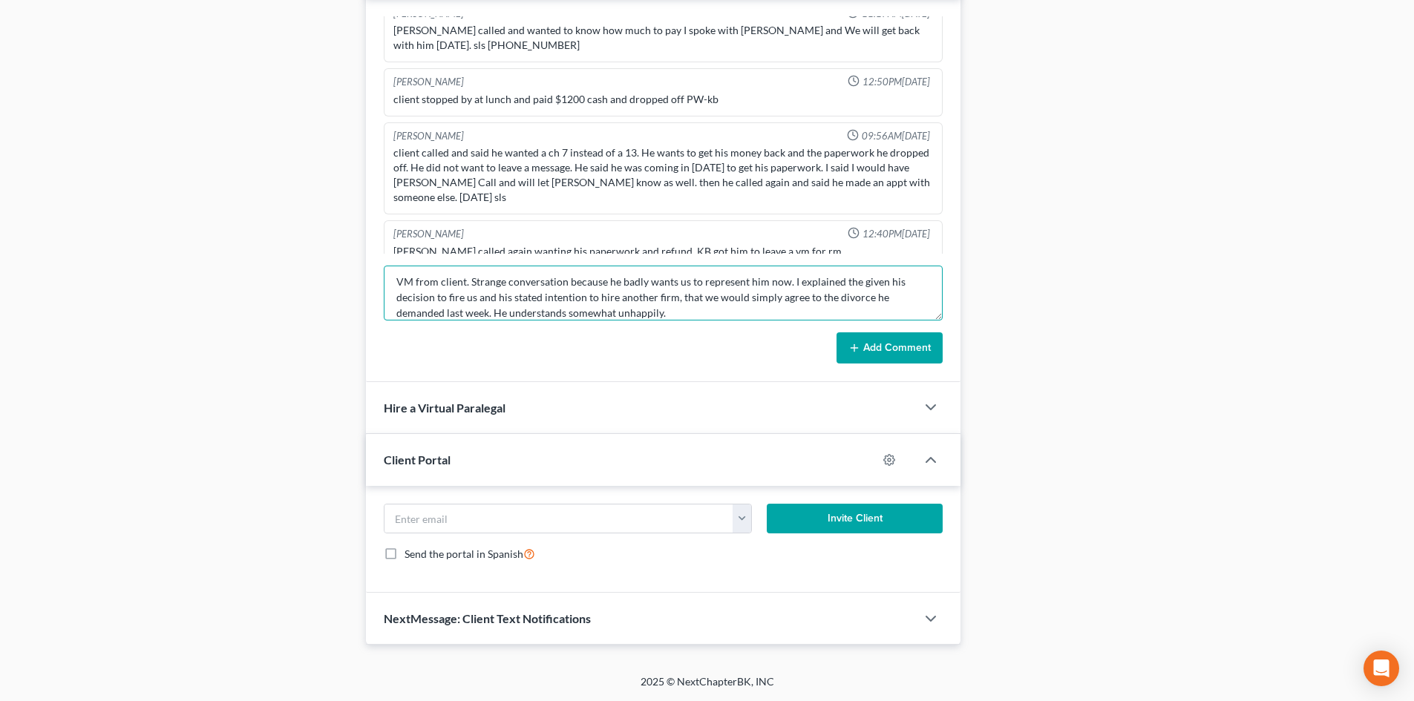
type textarea "VM from client. Strange conversation because he badly wants us to represent him…"
click at [883, 336] on button "Add Comment" at bounding box center [890, 348] width 106 height 31
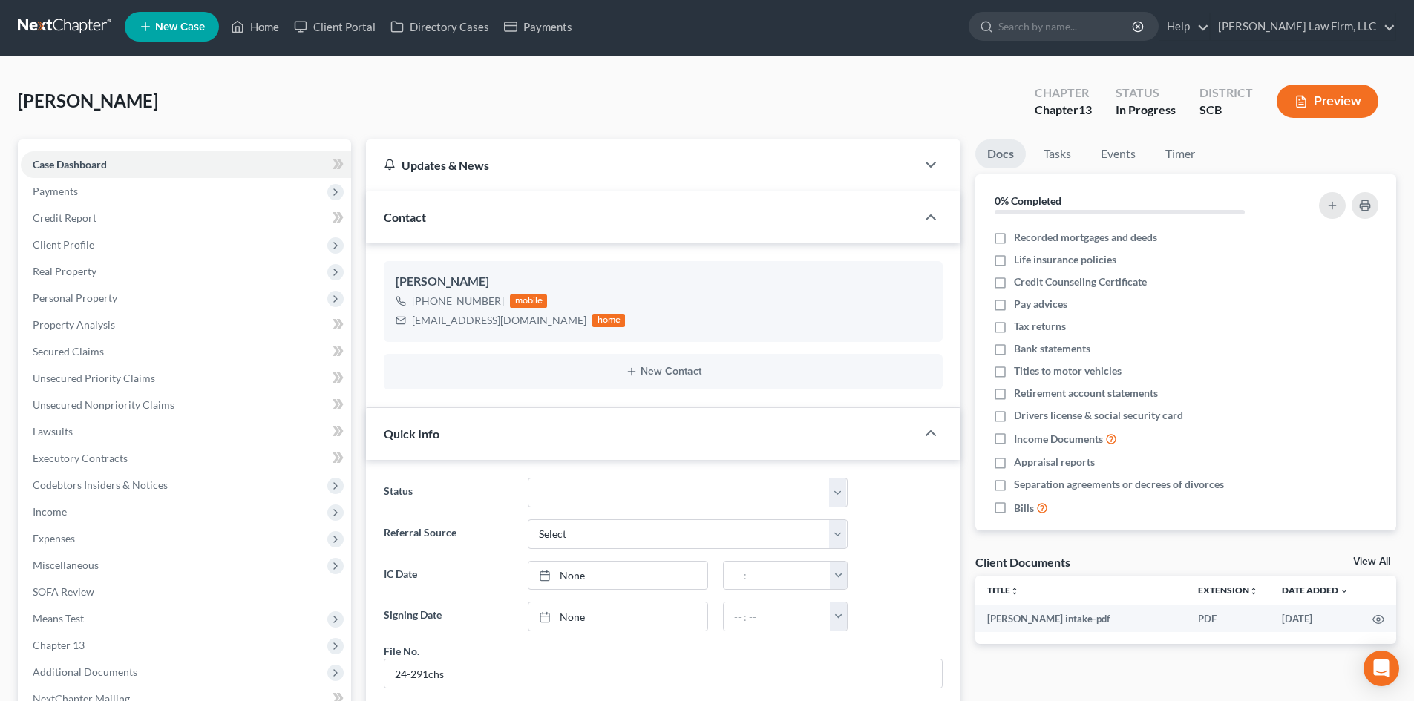
scroll to position [0, 0]
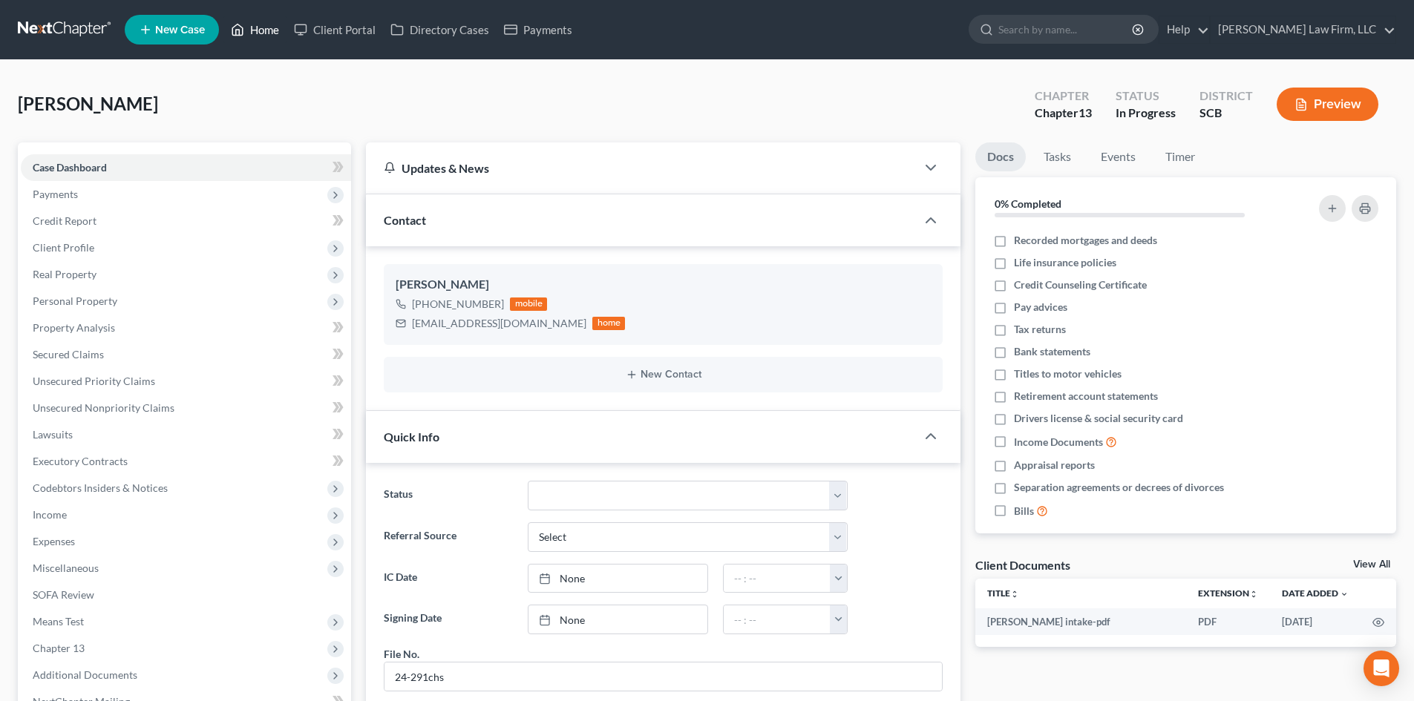
click at [244, 33] on icon at bounding box center [237, 30] width 13 height 18
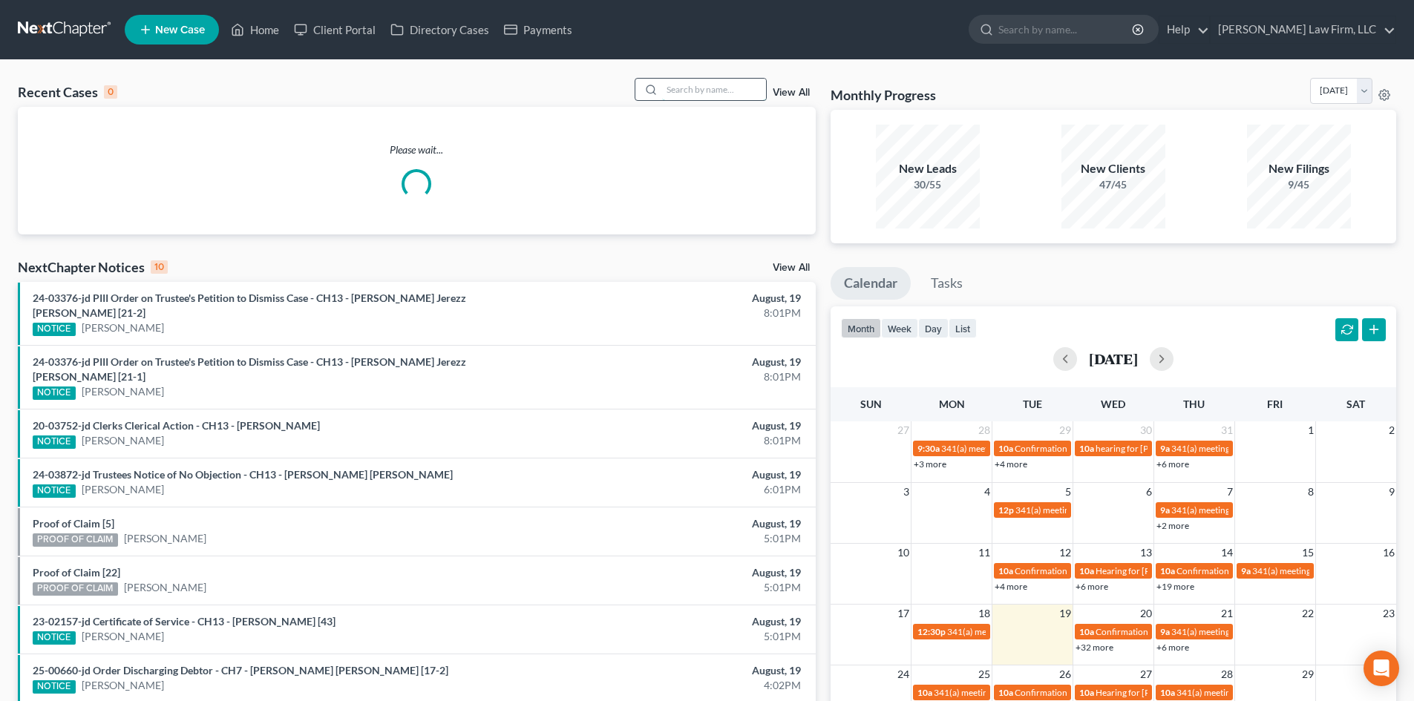
click at [704, 80] on input "search" at bounding box center [714, 90] width 104 height 22
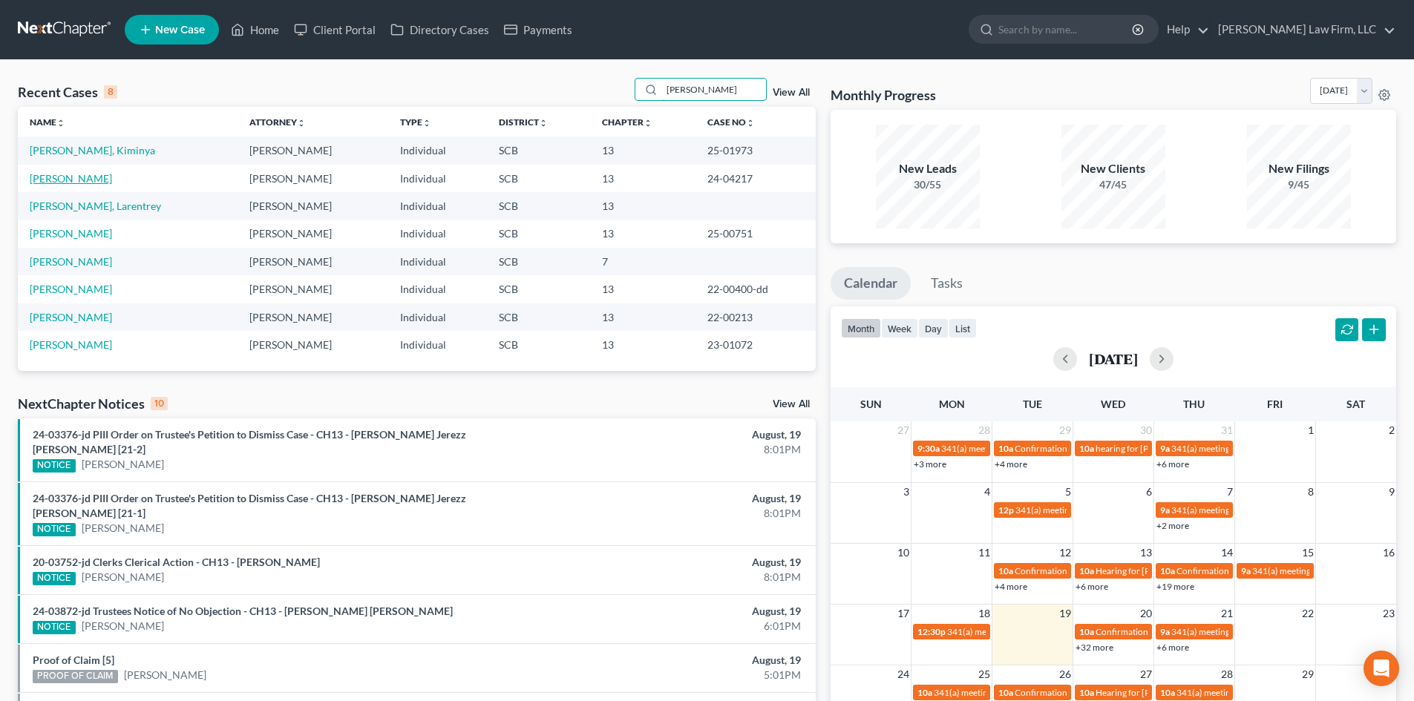
type input "perry"
click at [59, 182] on link "Perry, Sharon" at bounding box center [71, 178] width 82 height 13
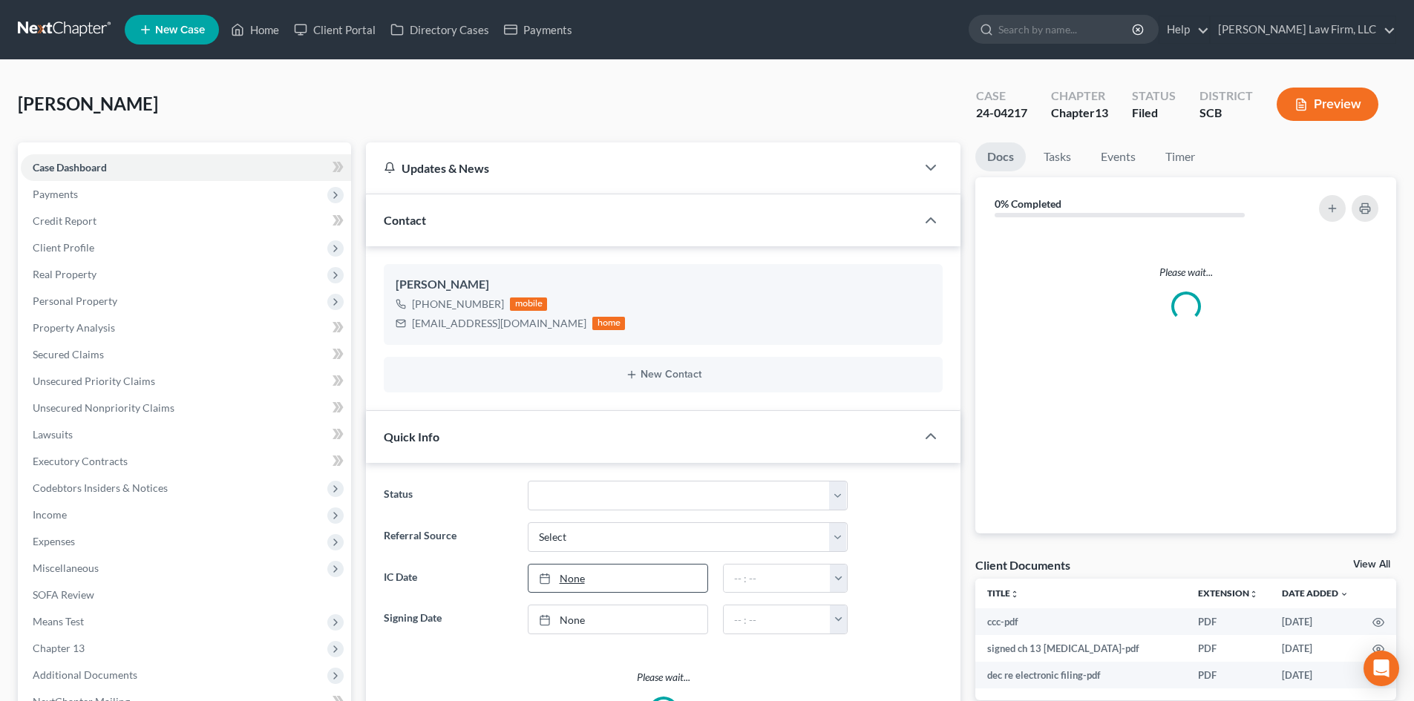
select select "0"
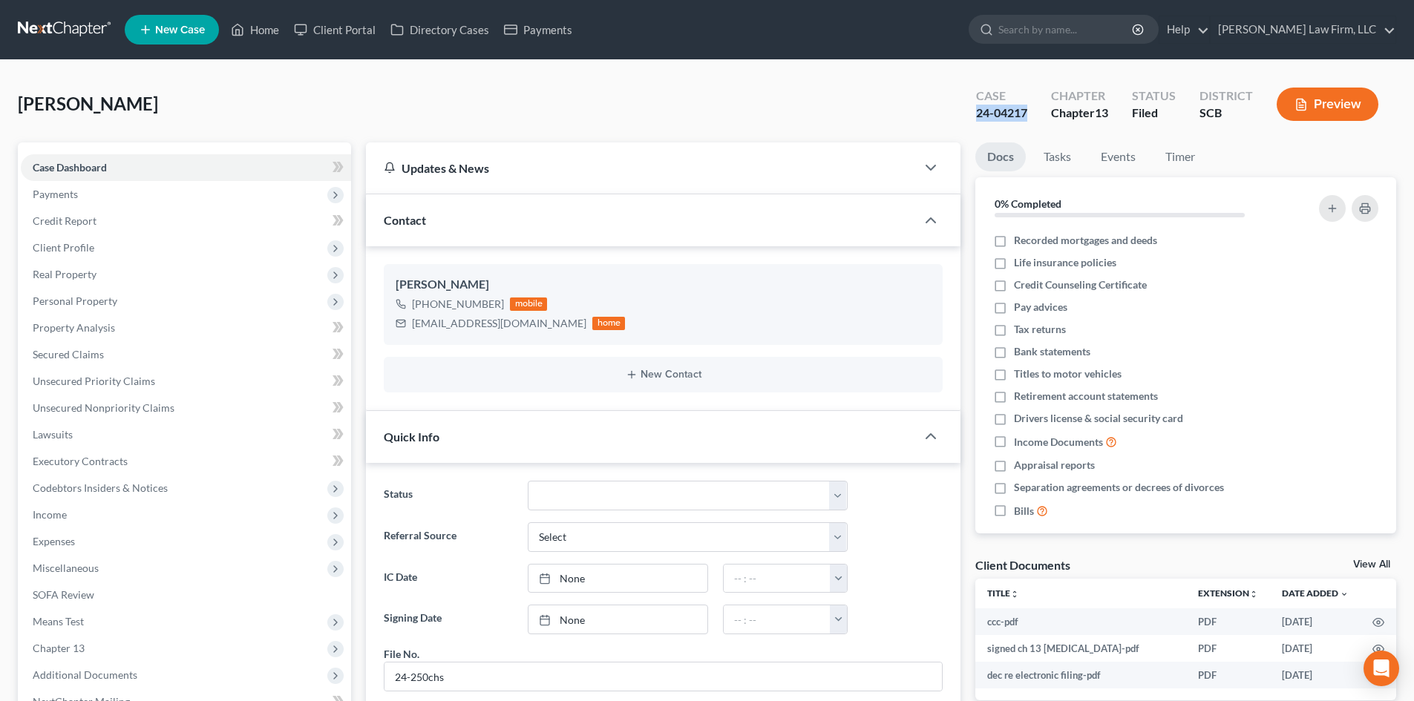
drag, startPoint x: 975, startPoint y: 119, endPoint x: 1030, endPoint y: 119, distance: 54.9
click at [1030, 119] on div "Case 24-04217" at bounding box center [1001, 106] width 75 height 44
copy div "24-04217"
click at [1324, 97] on button "Preview" at bounding box center [1328, 104] width 102 height 33
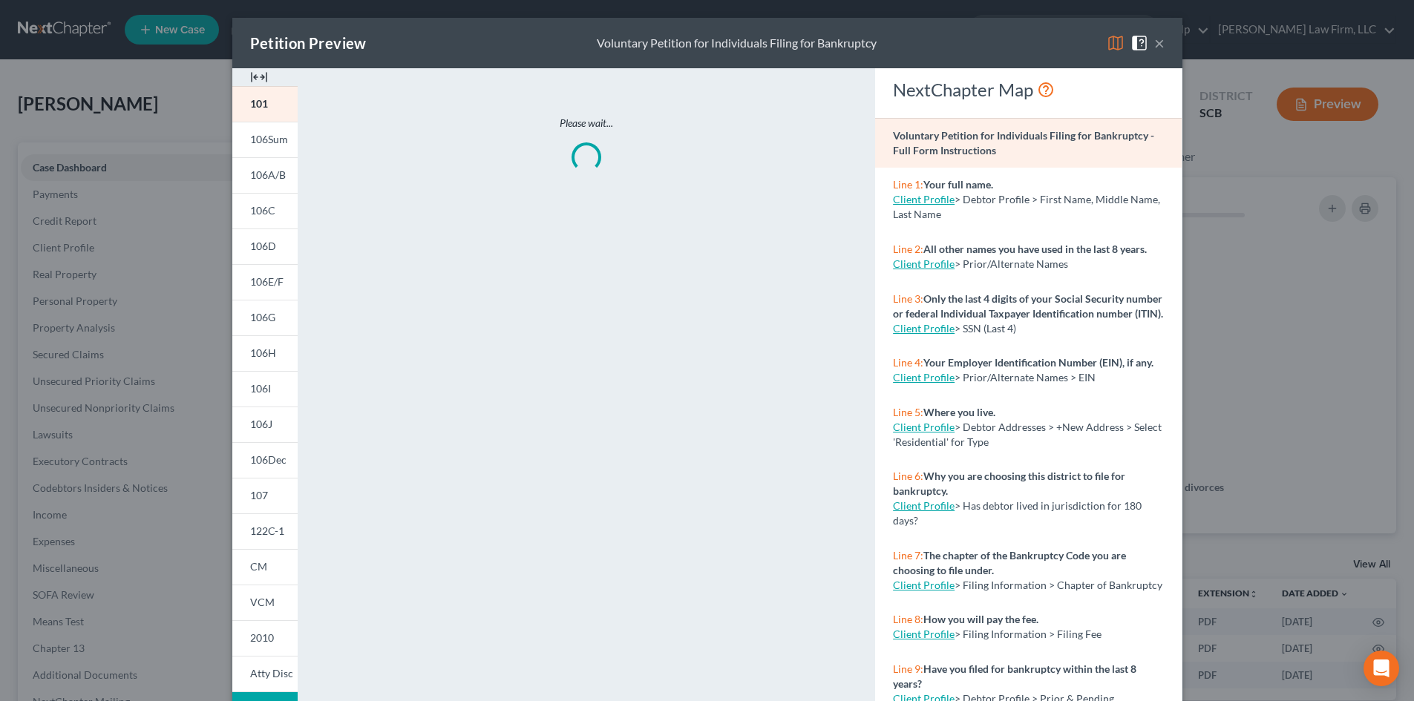
scroll to position [1667, 0]
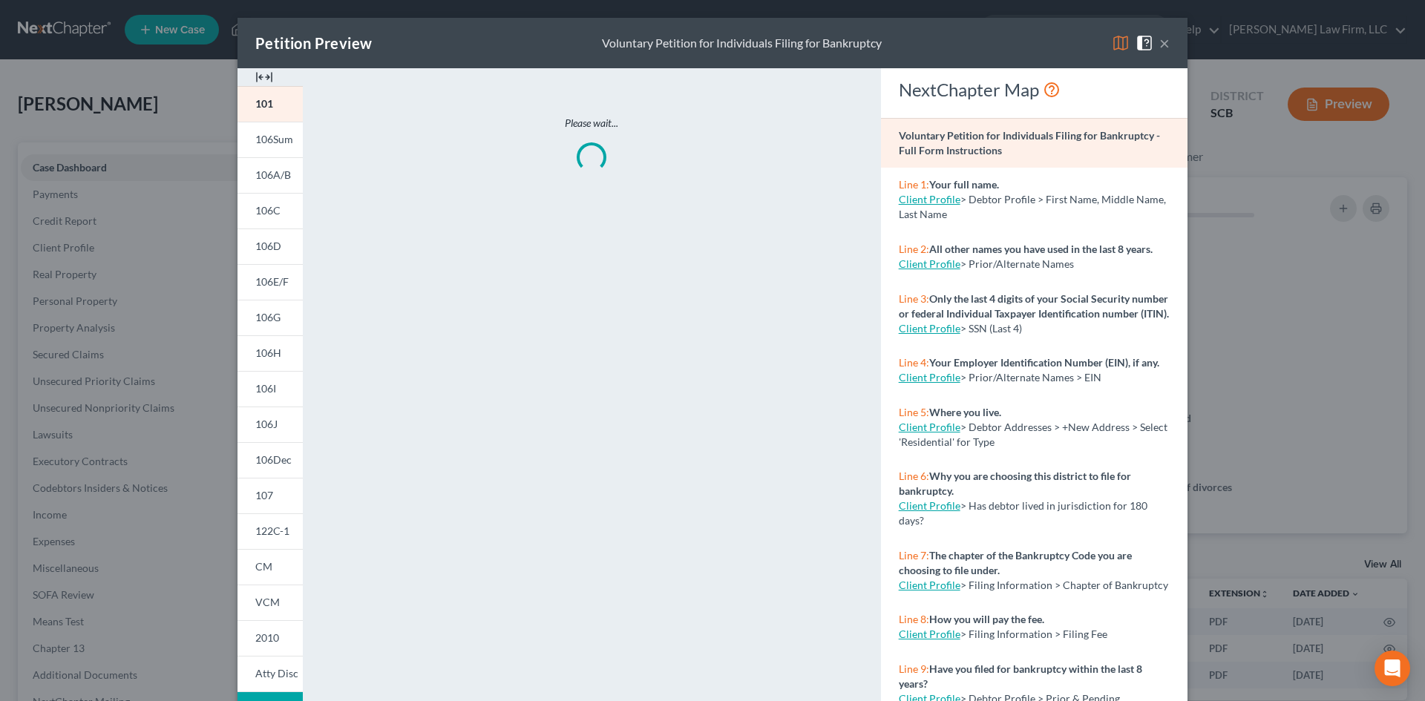
click at [255, 75] on img at bounding box center [264, 77] width 18 height 18
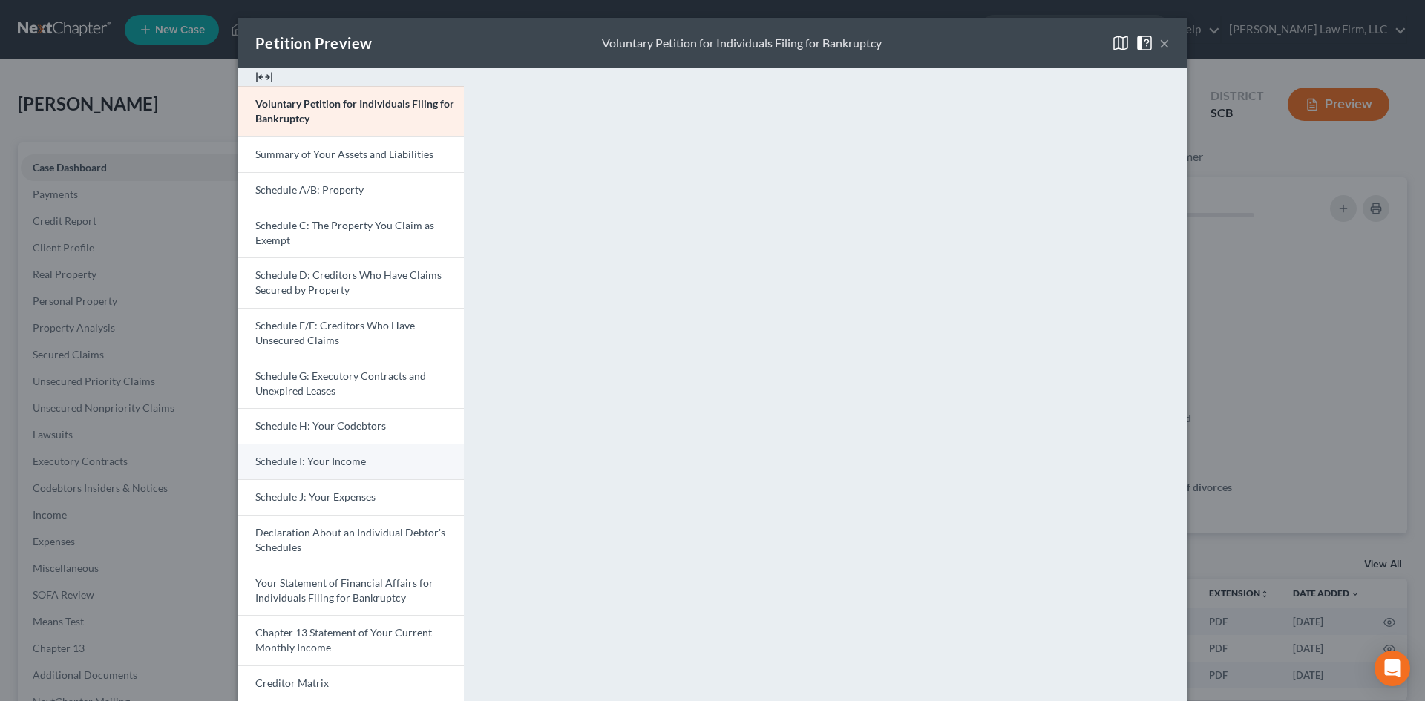
click at [387, 460] on link "Schedule I: Your Income" at bounding box center [351, 462] width 226 height 36
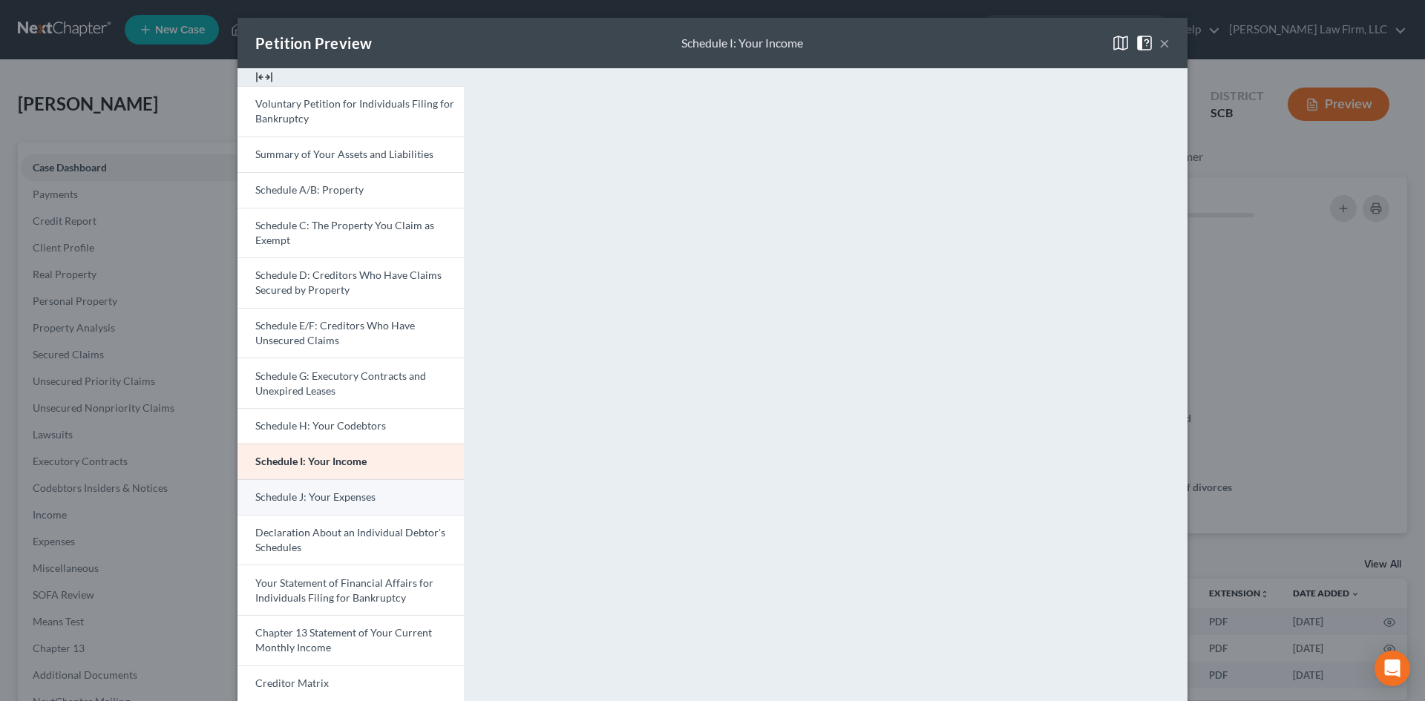
click at [323, 488] on link "Schedule J: Your Expenses" at bounding box center [351, 498] width 226 height 36
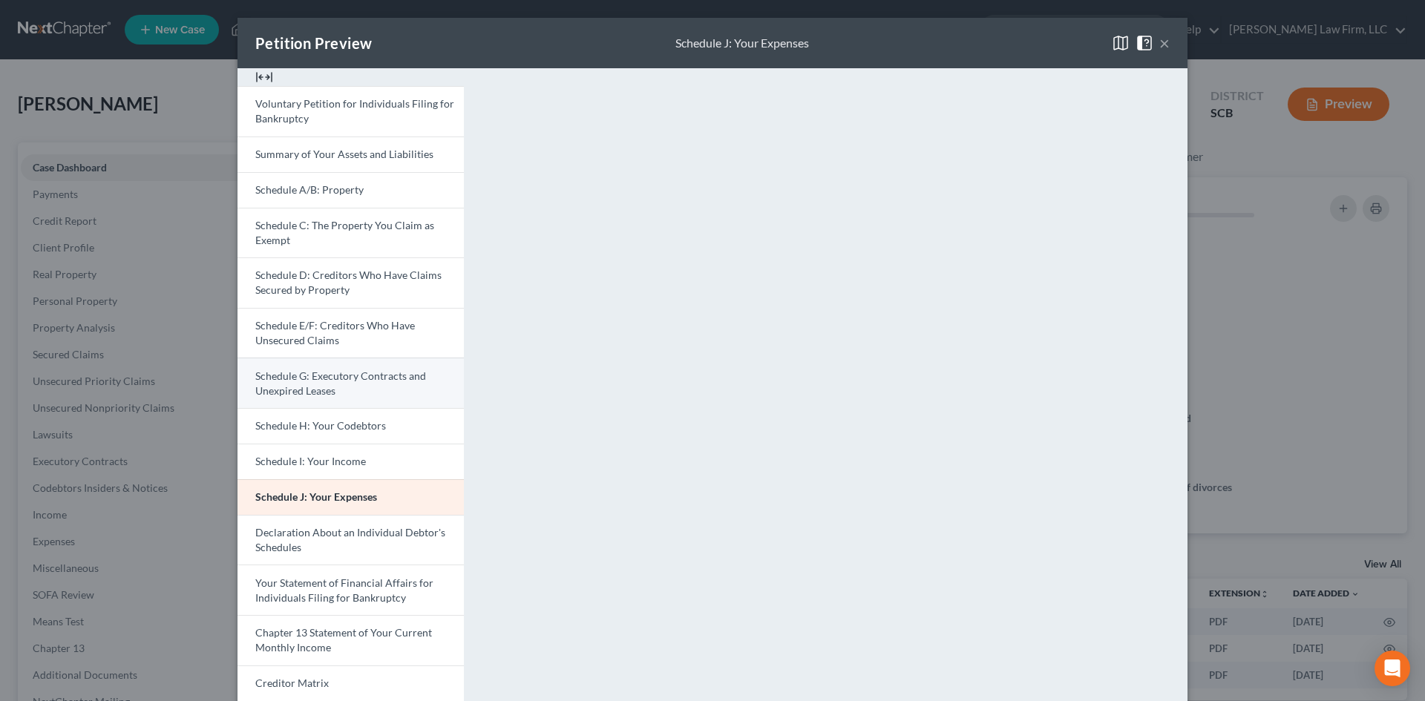
click at [318, 375] on span "Schedule G: Executory Contracts and Unexpired Leases" at bounding box center [340, 383] width 171 height 27
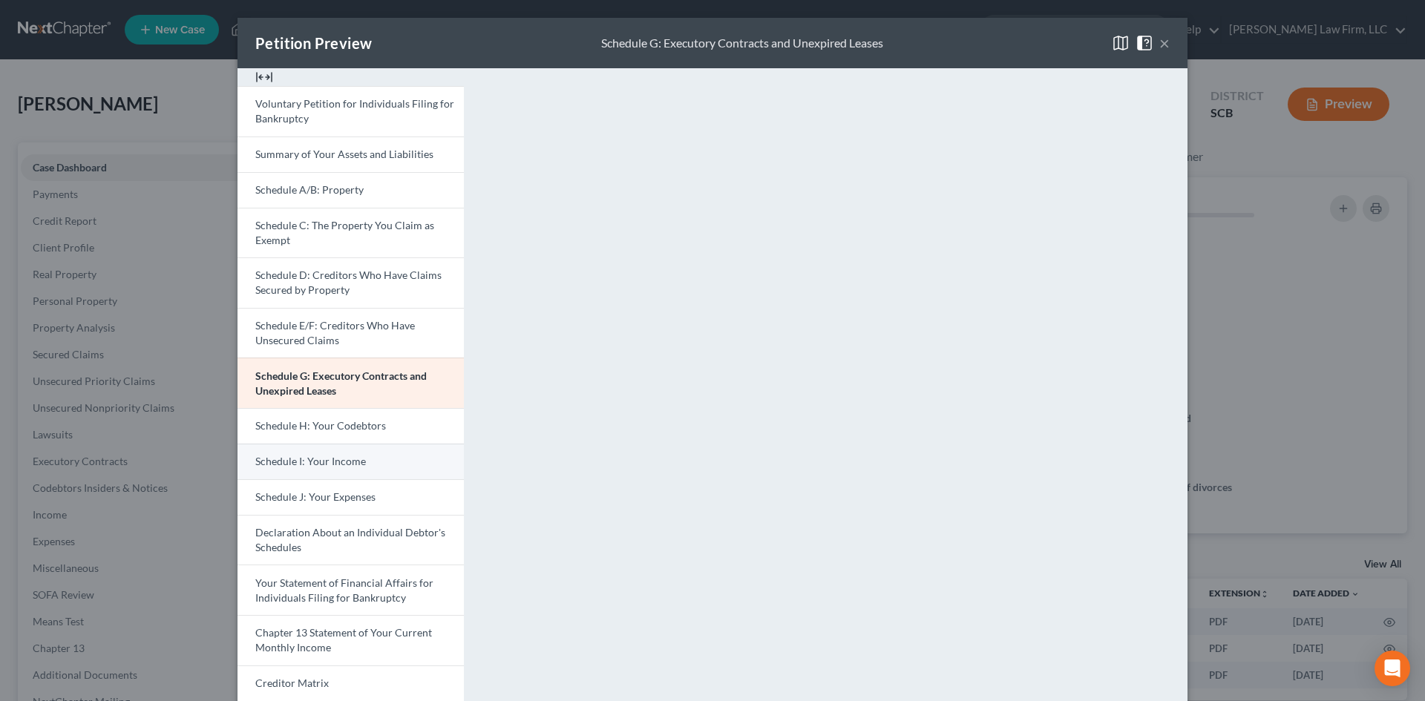
click at [339, 449] on link "Schedule I: Your Income" at bounding box center [351, 462] width 226 height 36
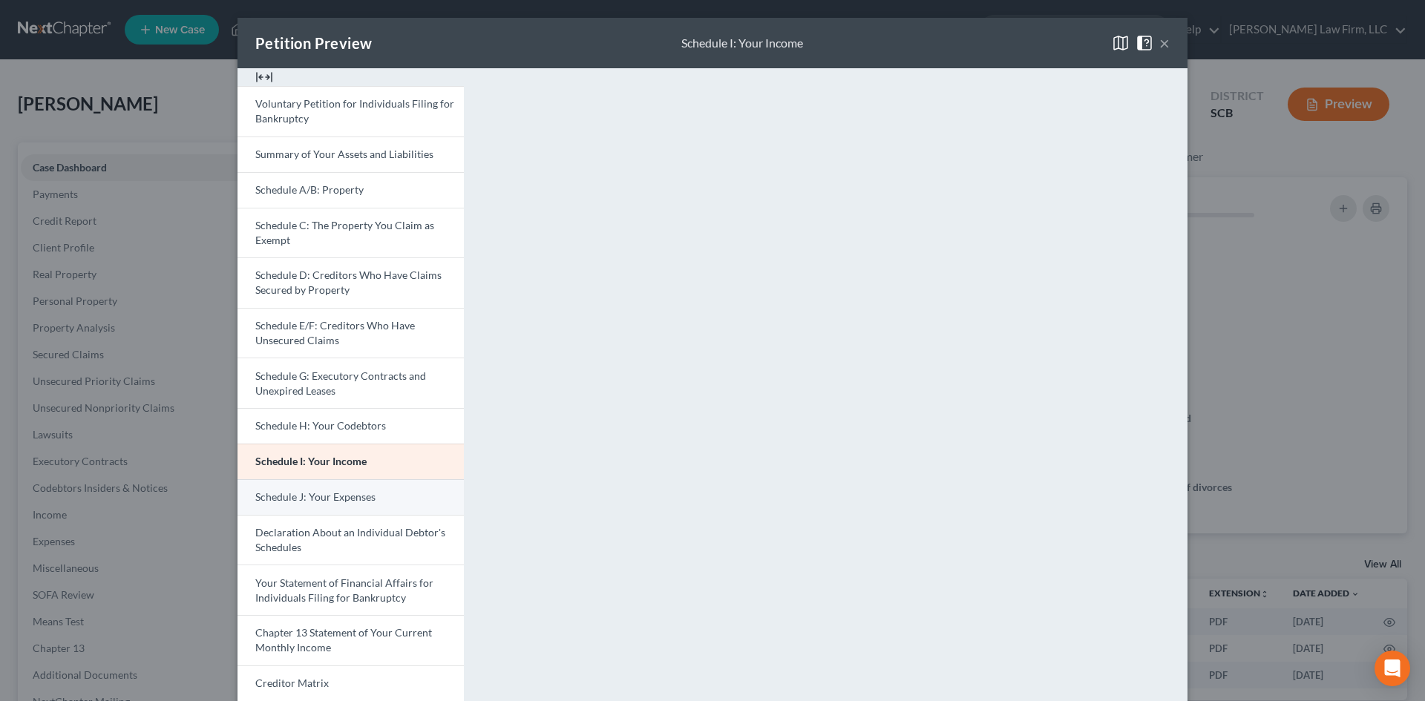
click at [362, 493] on span "Schedule J: Your Expenses" at bounding box center [315, 497] width 120 height 13
click at [1162, 42] on button "×" at bounding box center [1165, 43] width 10 height 18
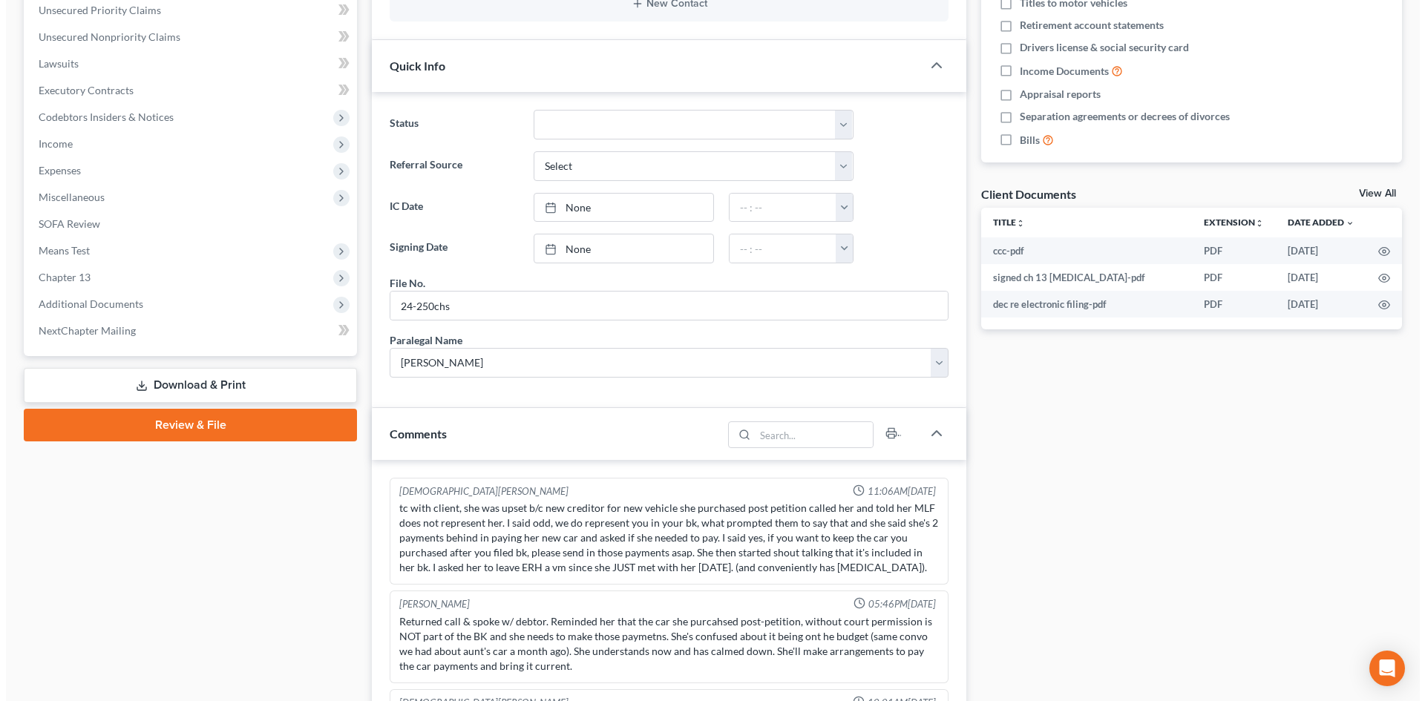
scroll to position [74, 0]
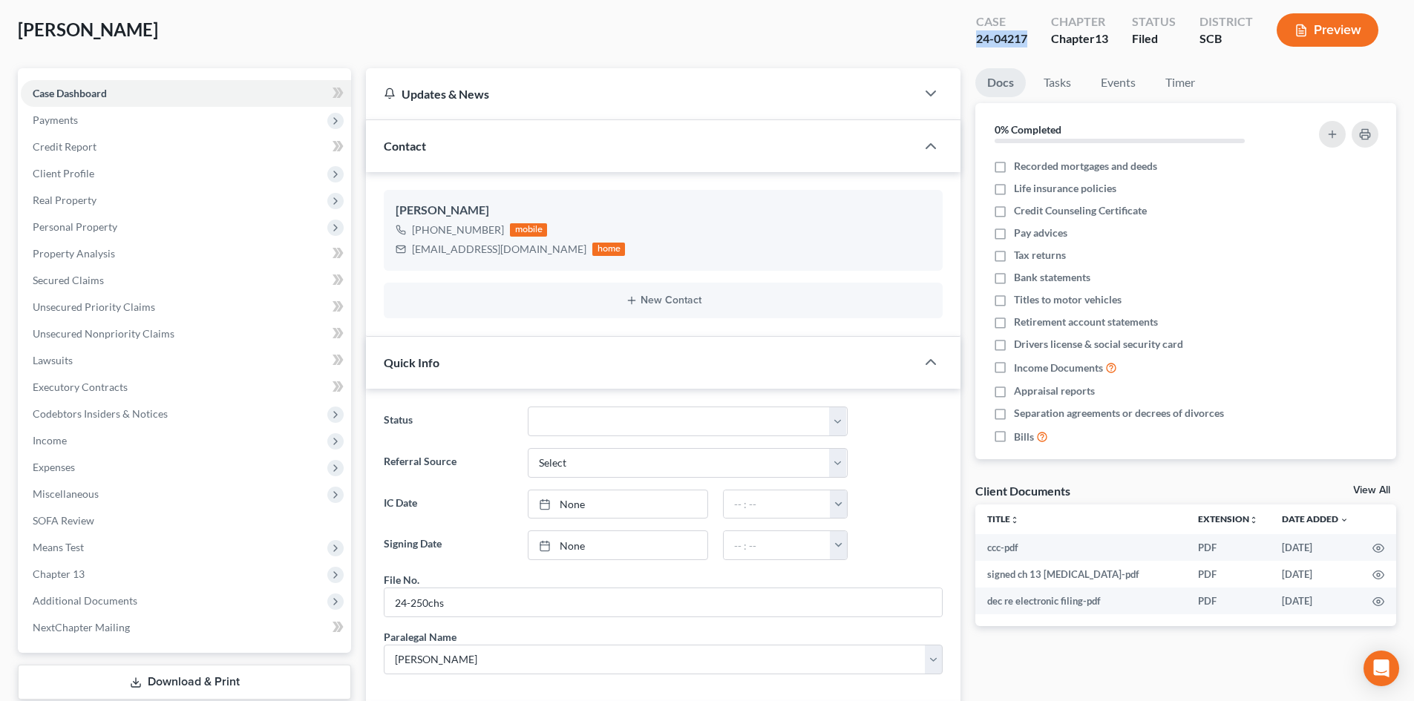
click at [1318, 22] on button "Preview" at bounding box center [1328, 29] width 102 height 33
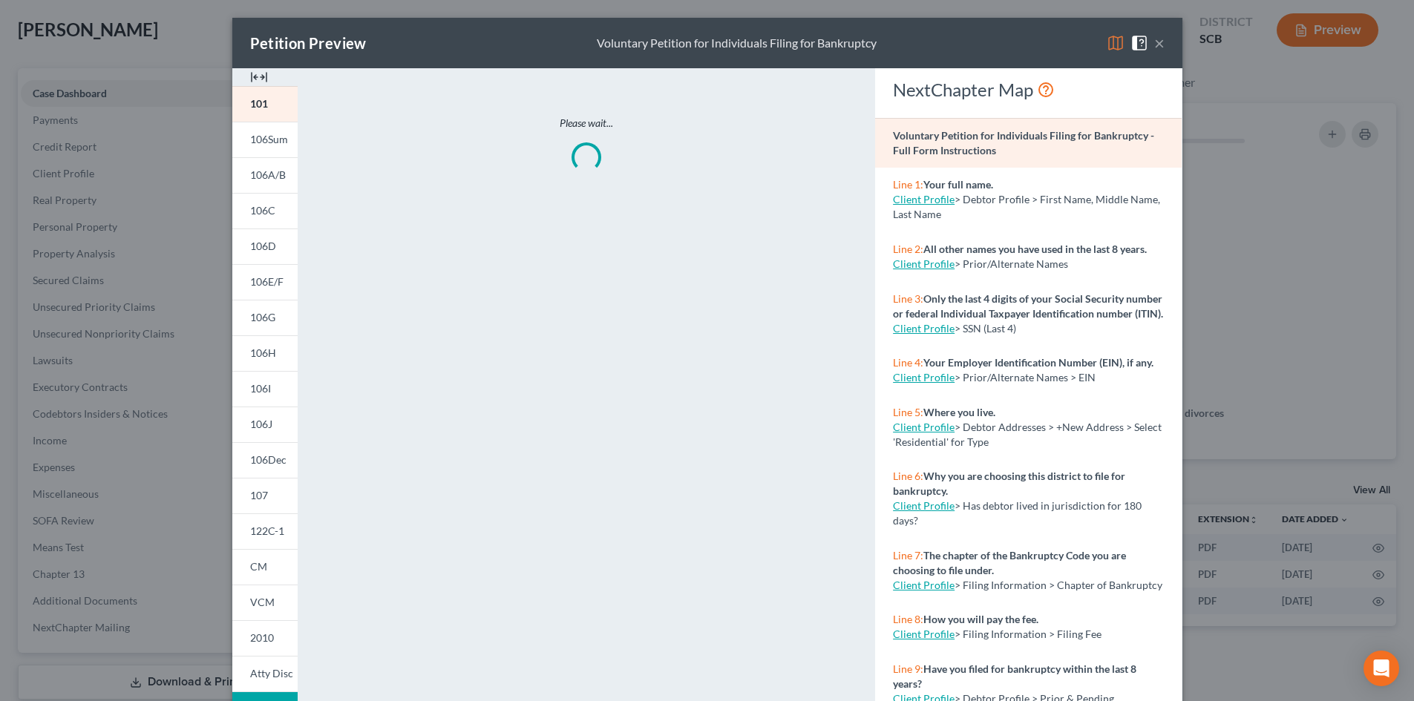
scroll to position [1221, 0]
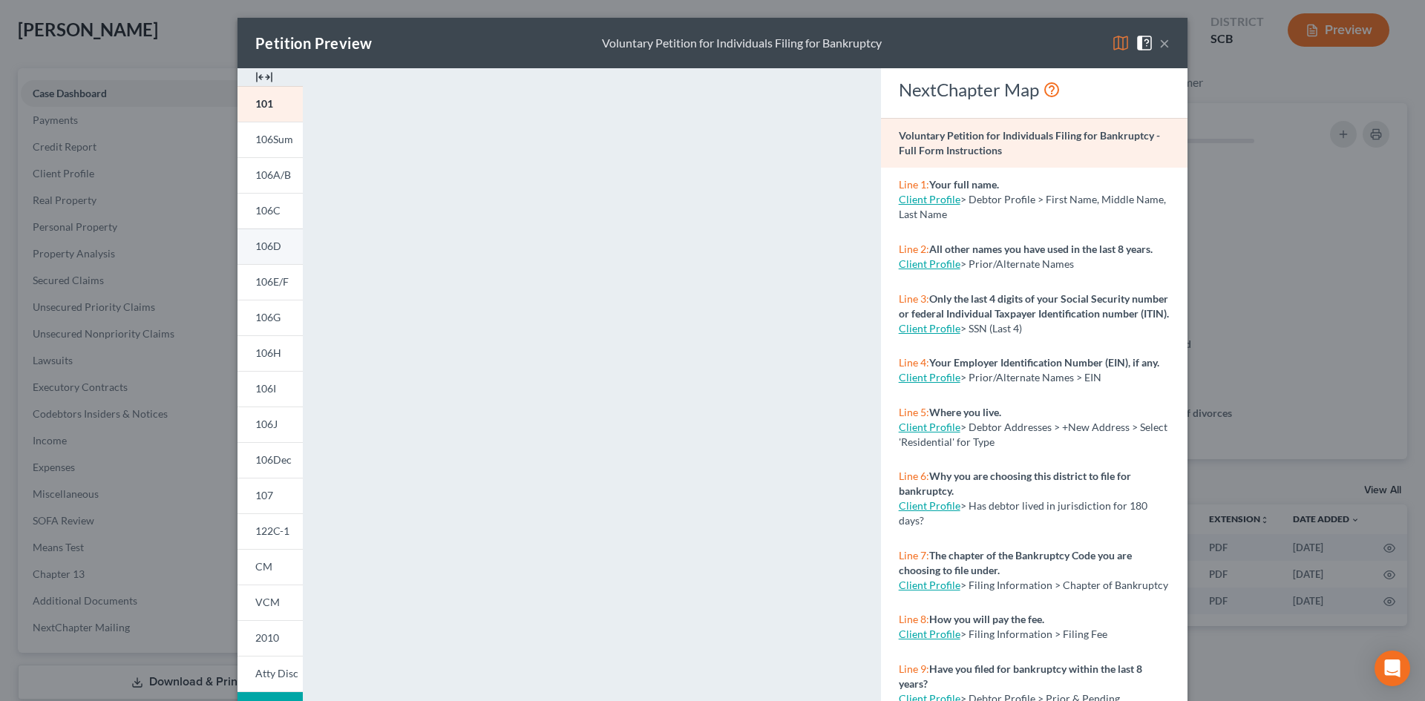
click at [262, 243] on span "106D" at bounding box center [268, 246] width 26 height 13
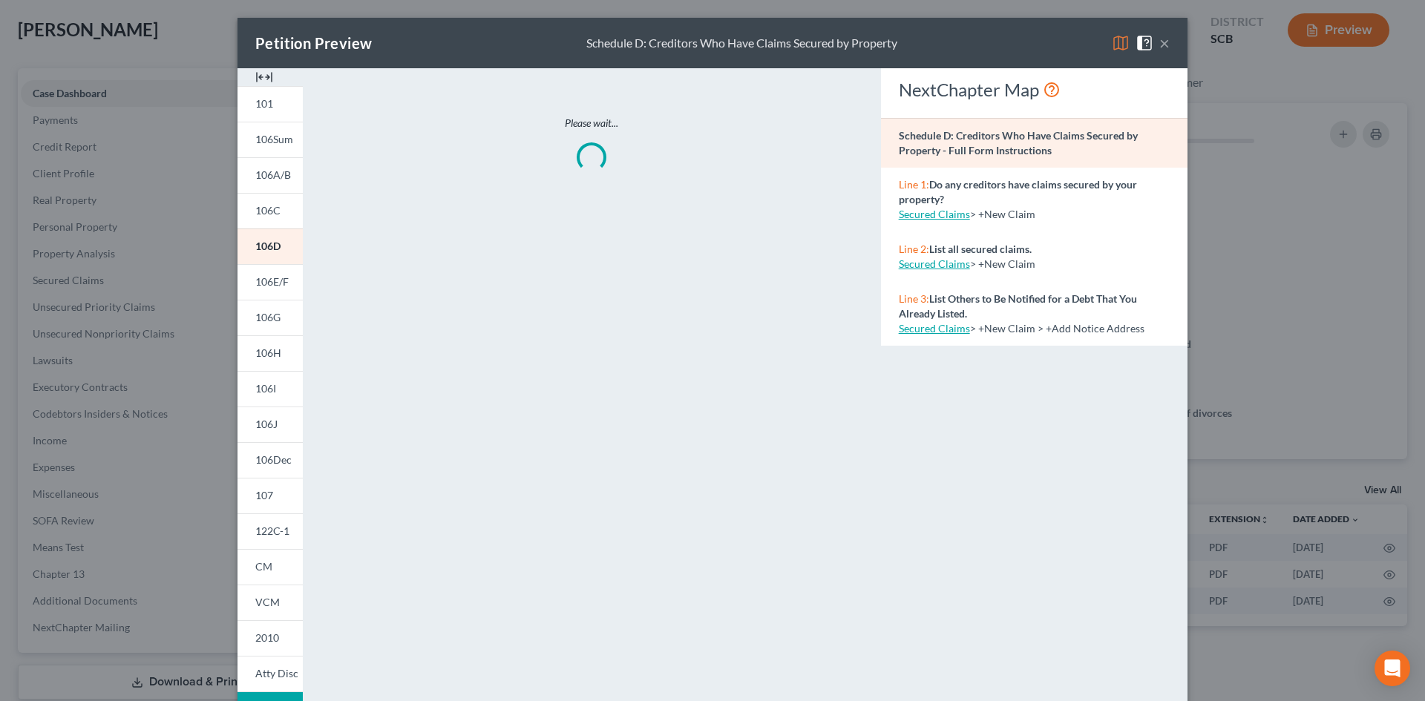
click at [264, 74] on img at bounding box center [264, 77] width 18 height 18
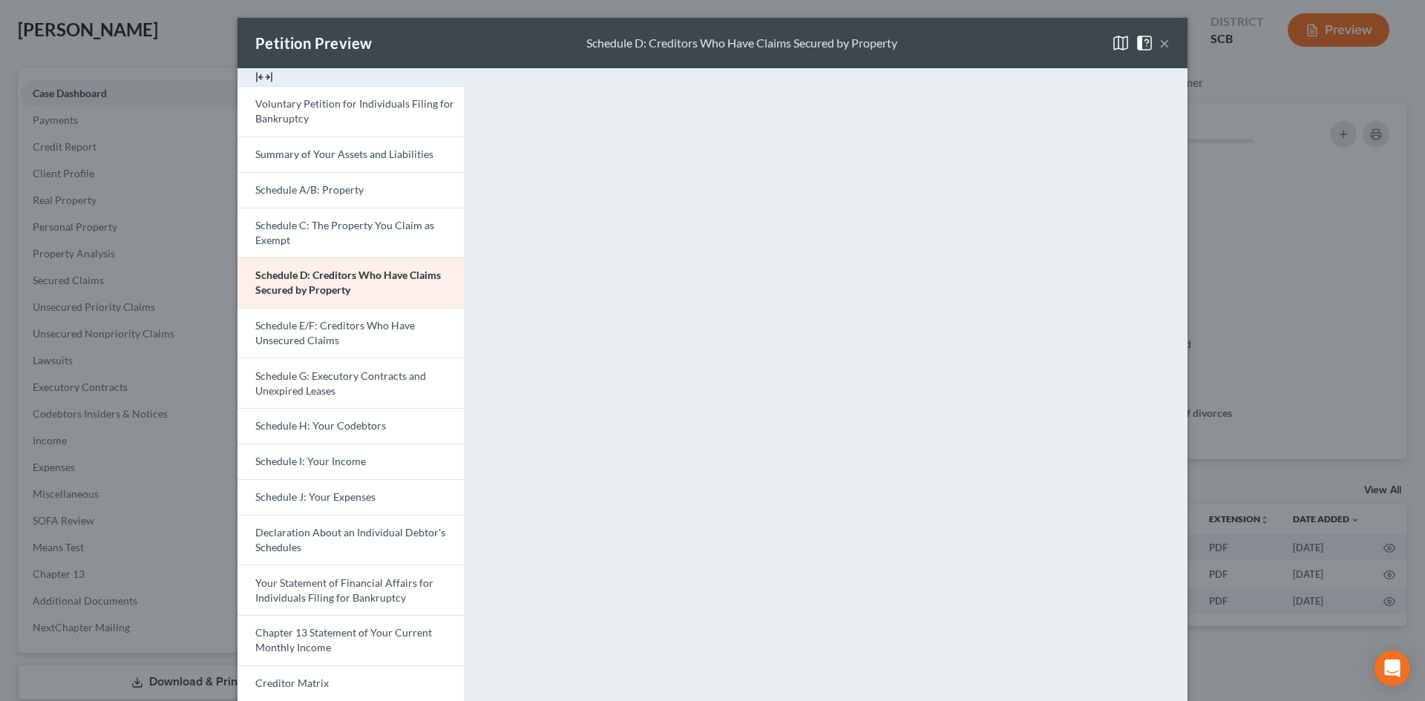
click at [1160, 39] on button "×" at bounding box center [1165, 43] width 10 height 18
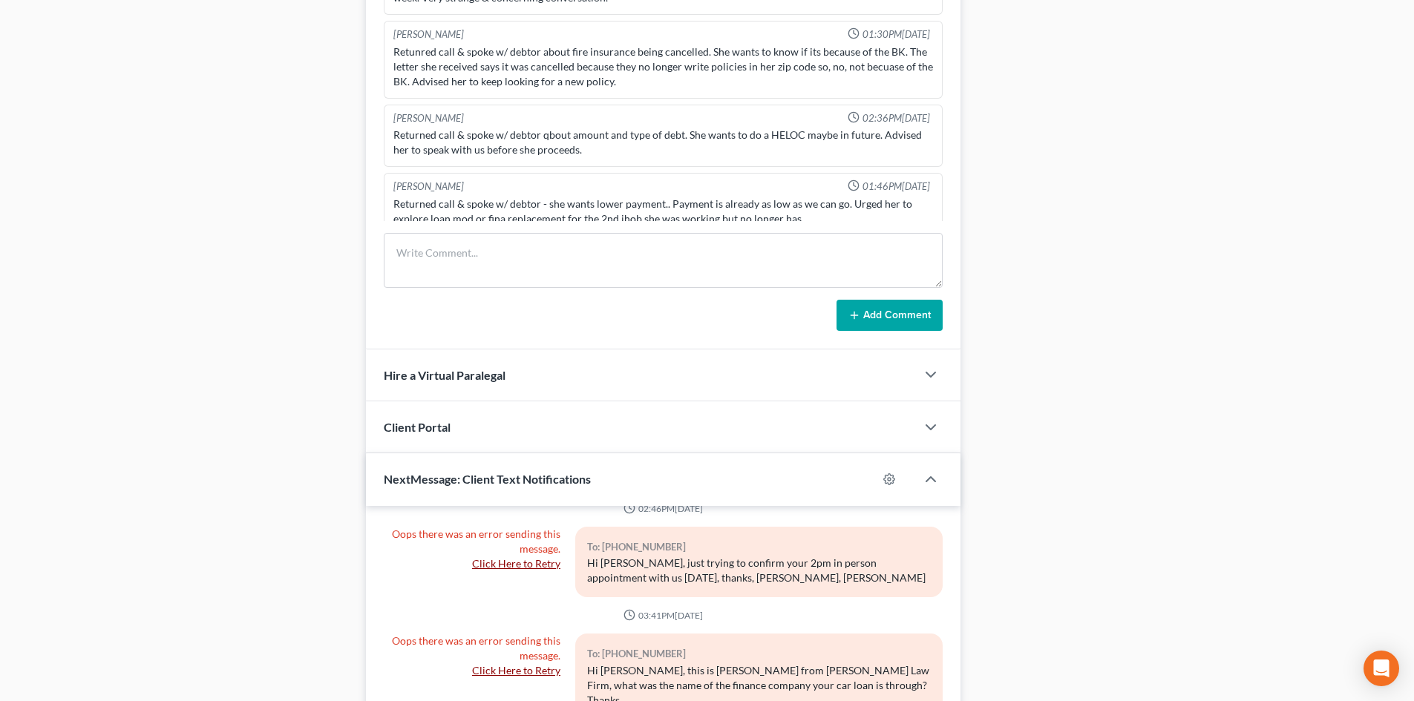
scroll to position [891, 0]
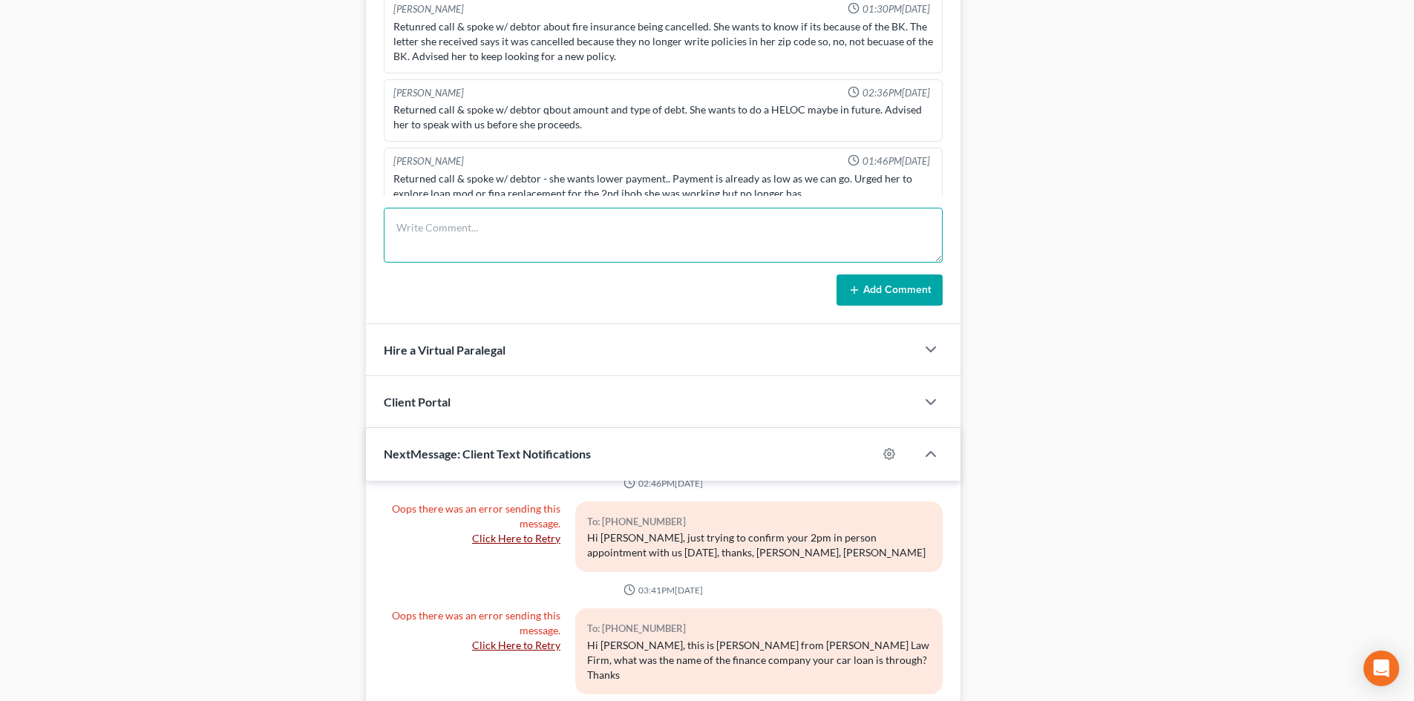
click at [431, 239] on textarea at bounding box center [663, 235] width 559 height 55
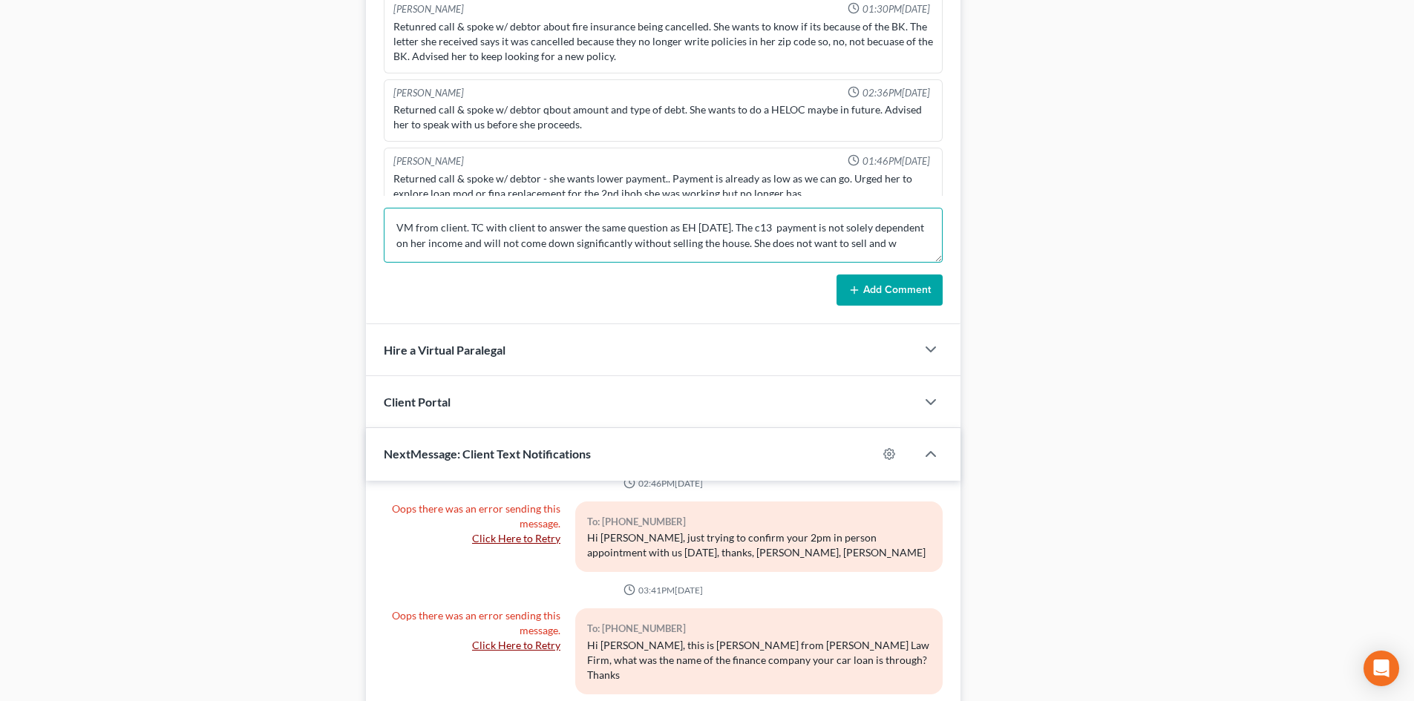
scroll to position [4, 0]
type textarea "VM from client. TC with client to answer the same question as EH 3 weeks ago. T…"
click at [853, 291] on icon at bounding box center [854, 290] width 12 height 12
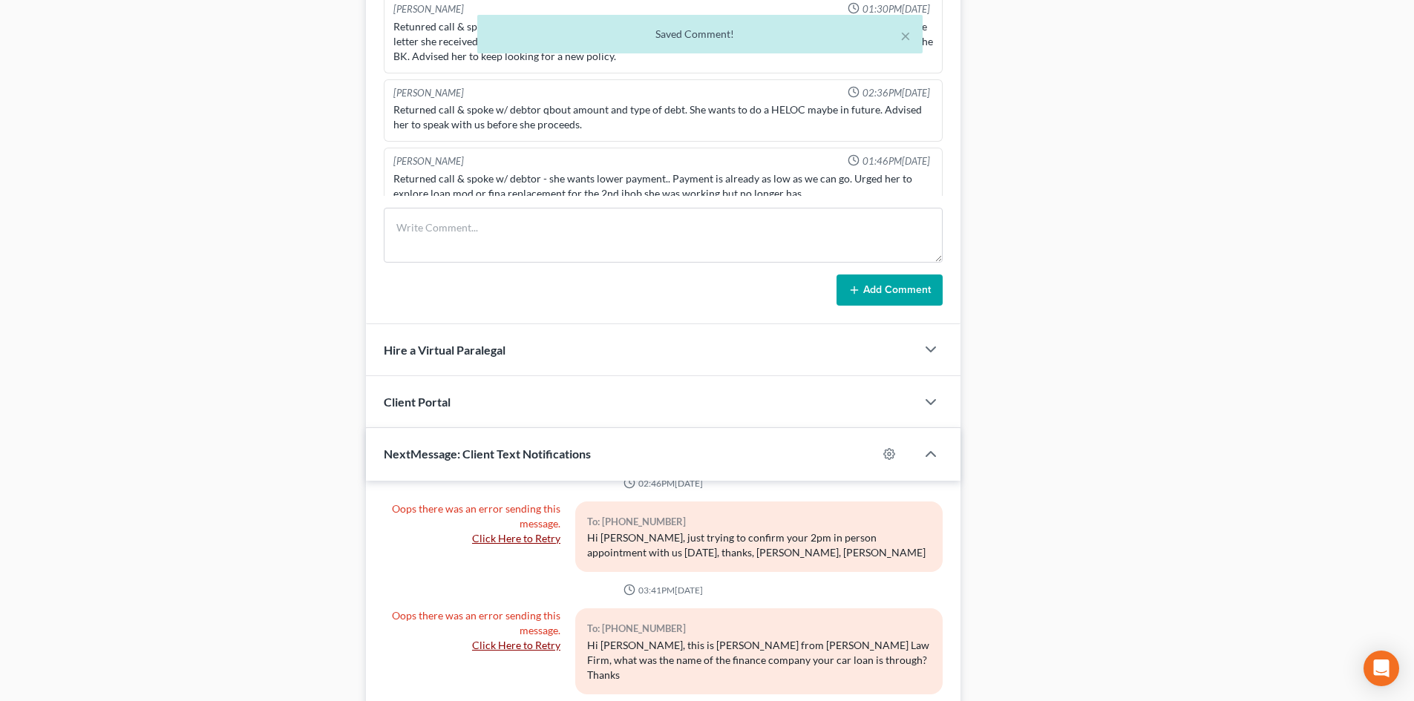
scroll to position [1766, 0]
